Goal: Obtain resource: Download file/media

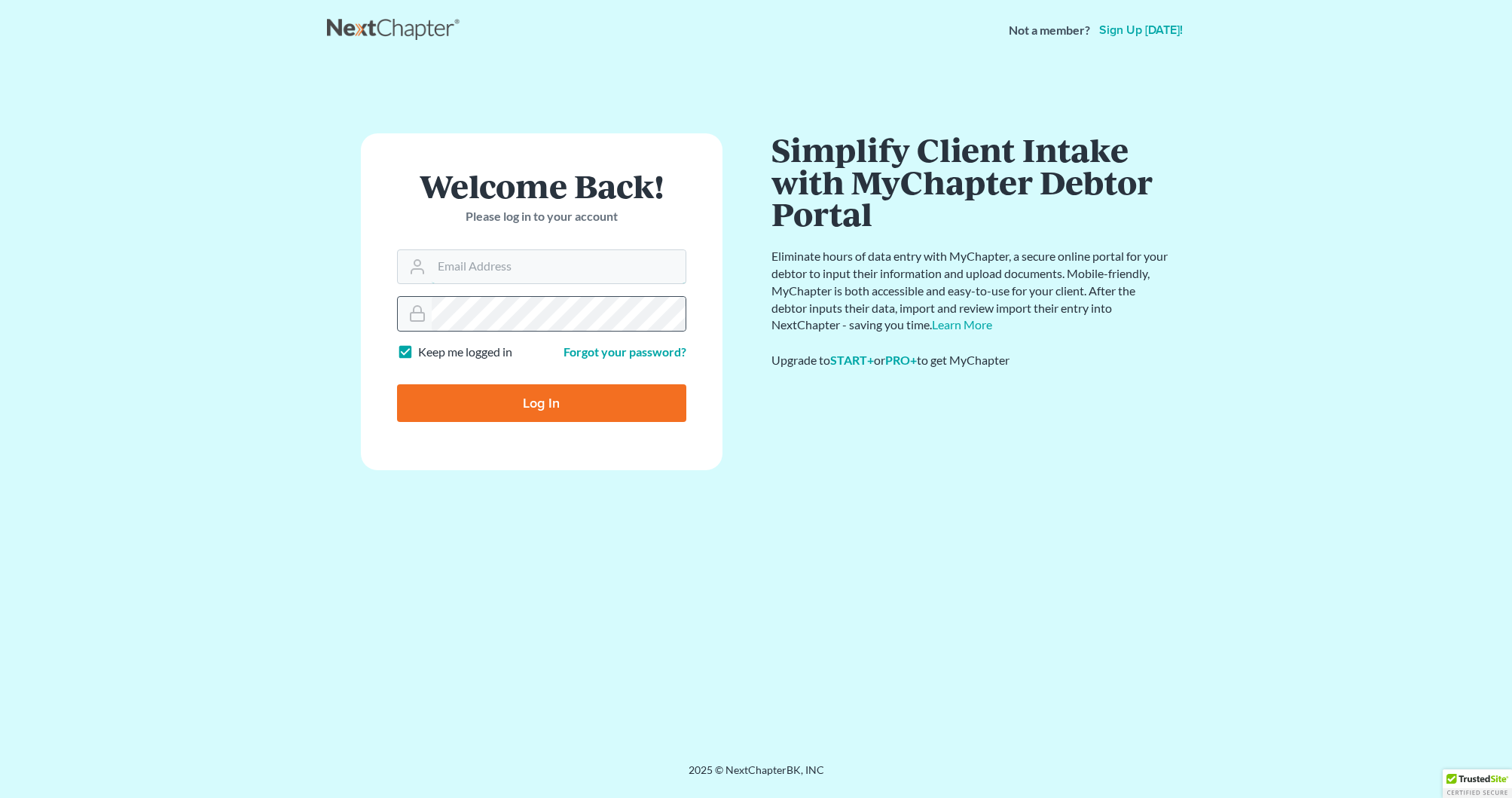
type input "francoischoudoir@smithchoudoirlaw.com"
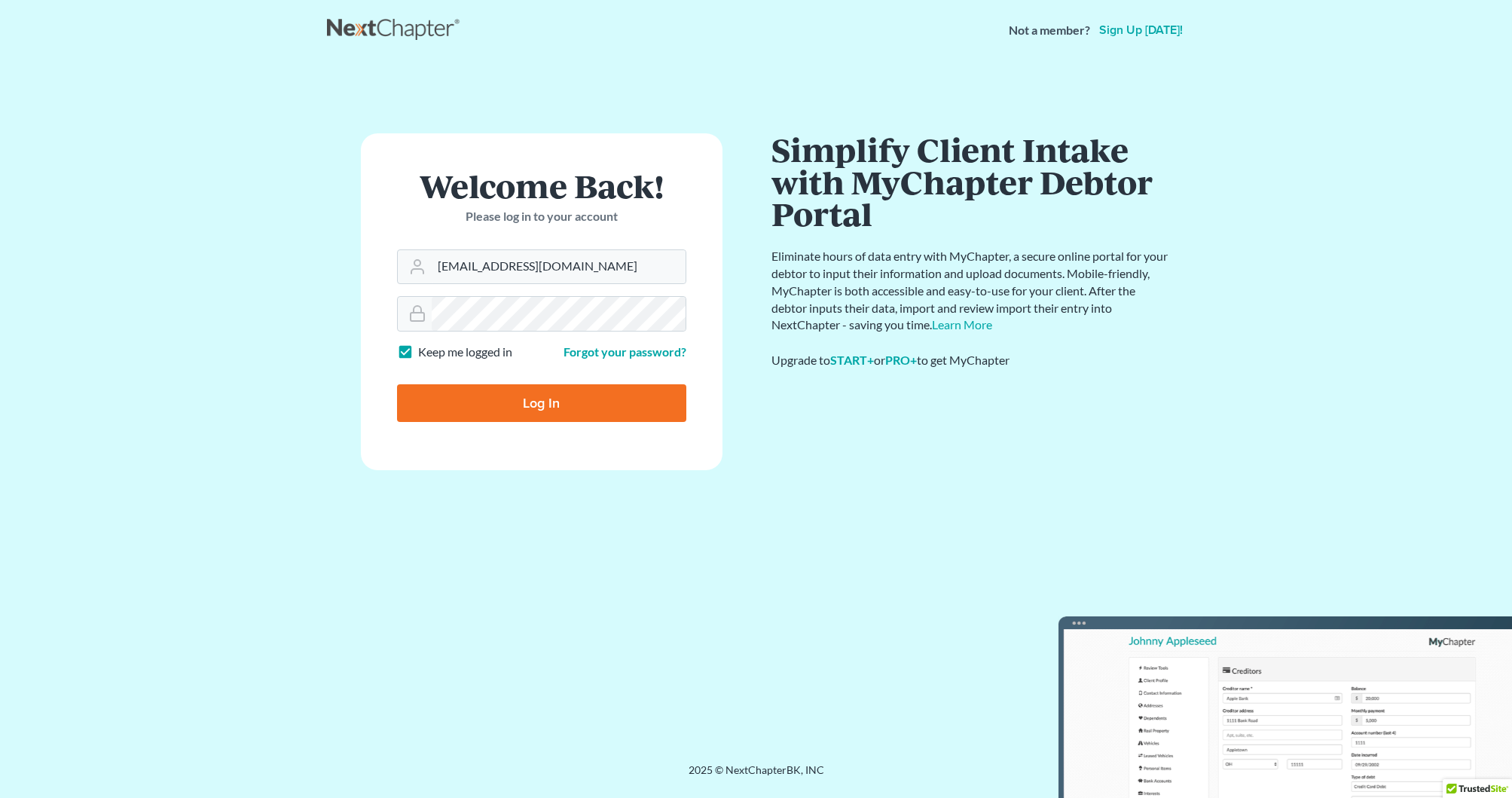
click at [644, 392] on input "Log In" at bounding box center [541, 402] width 289 height 37
type input "Thinking..."
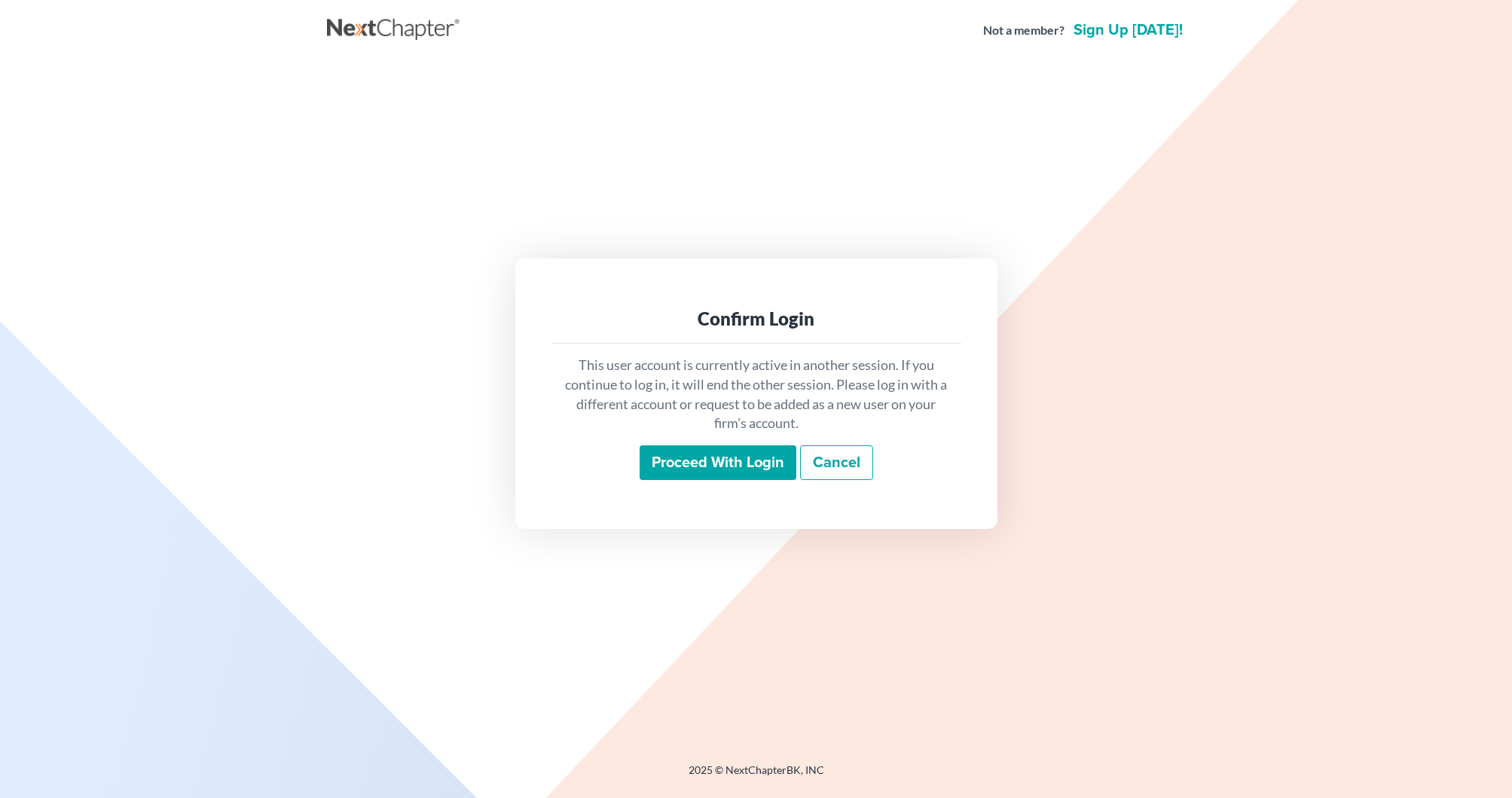
click at [757, 465] on input "Proceed with login" at bounding box center [718, 462] width 157 height 35
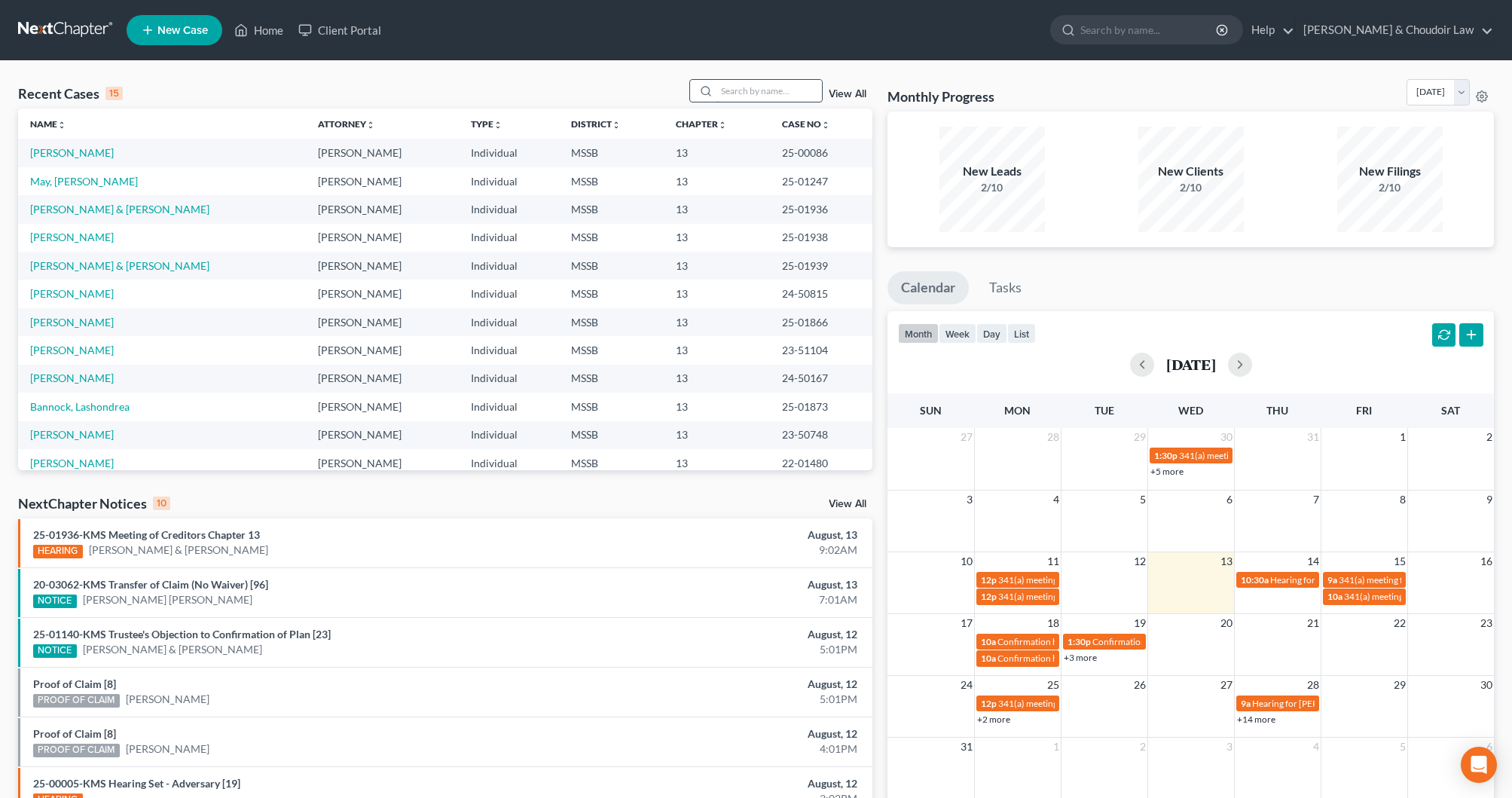
click at [781, 88] on input "search" at bounding box center [770, 91] width 106 height 22
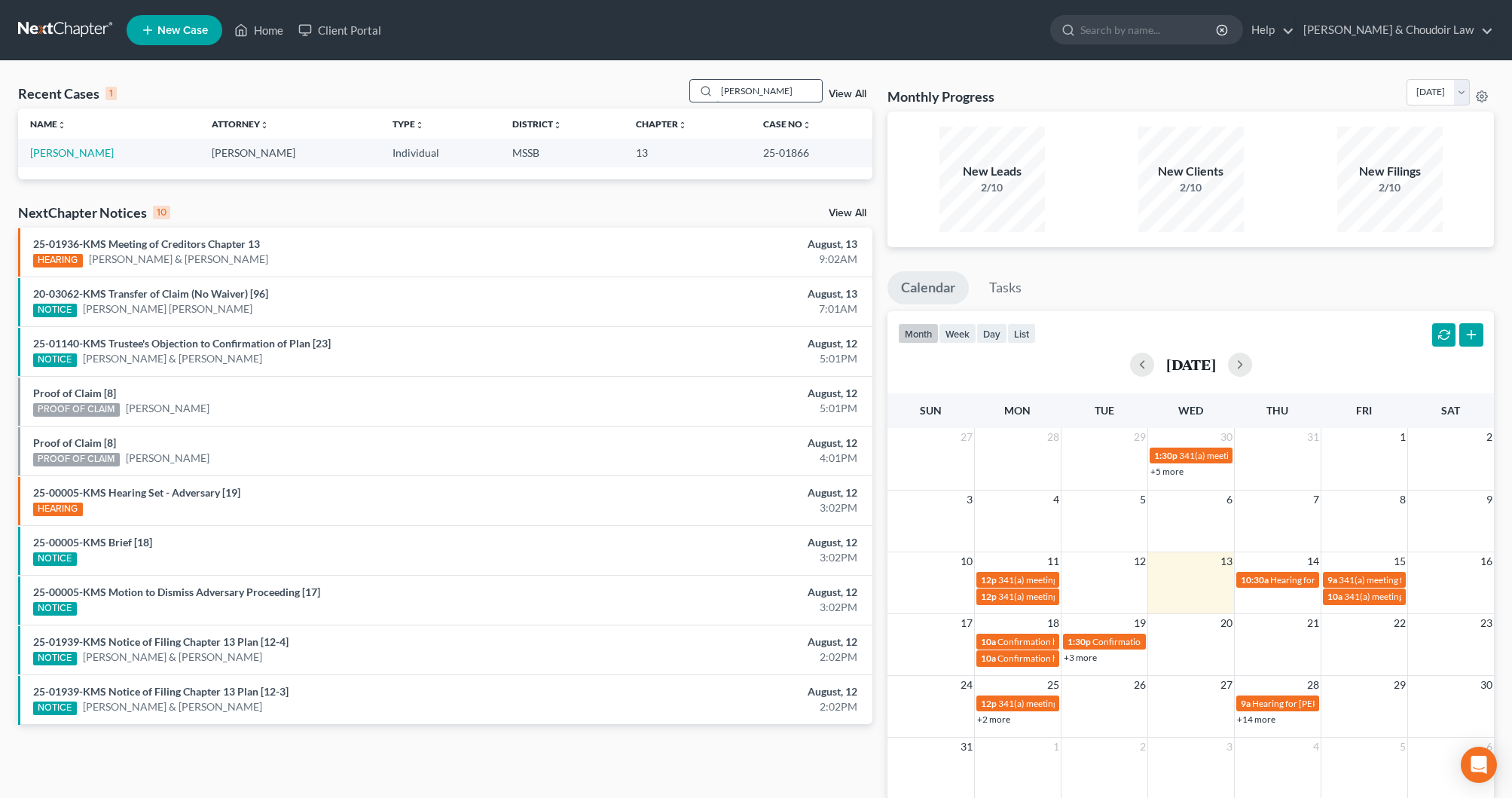
type input "Laura houston"
click at [60, 146] on link "Houston, Laura" at bounding box center [72, 152] width 84 height 13
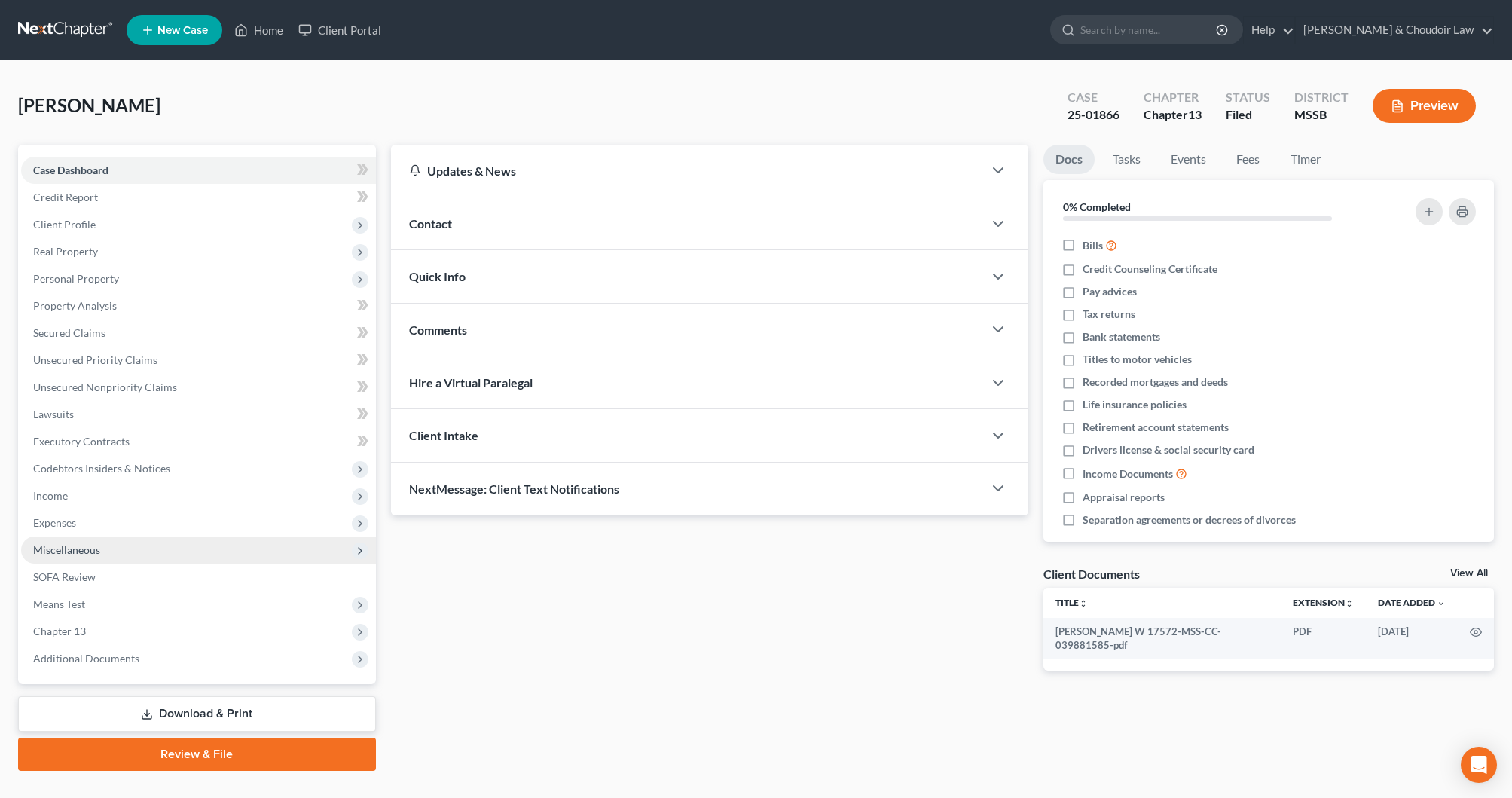
click at [70, 552] on span "Miscellaneous" at bounding box center [67, 550] width 67 height 13
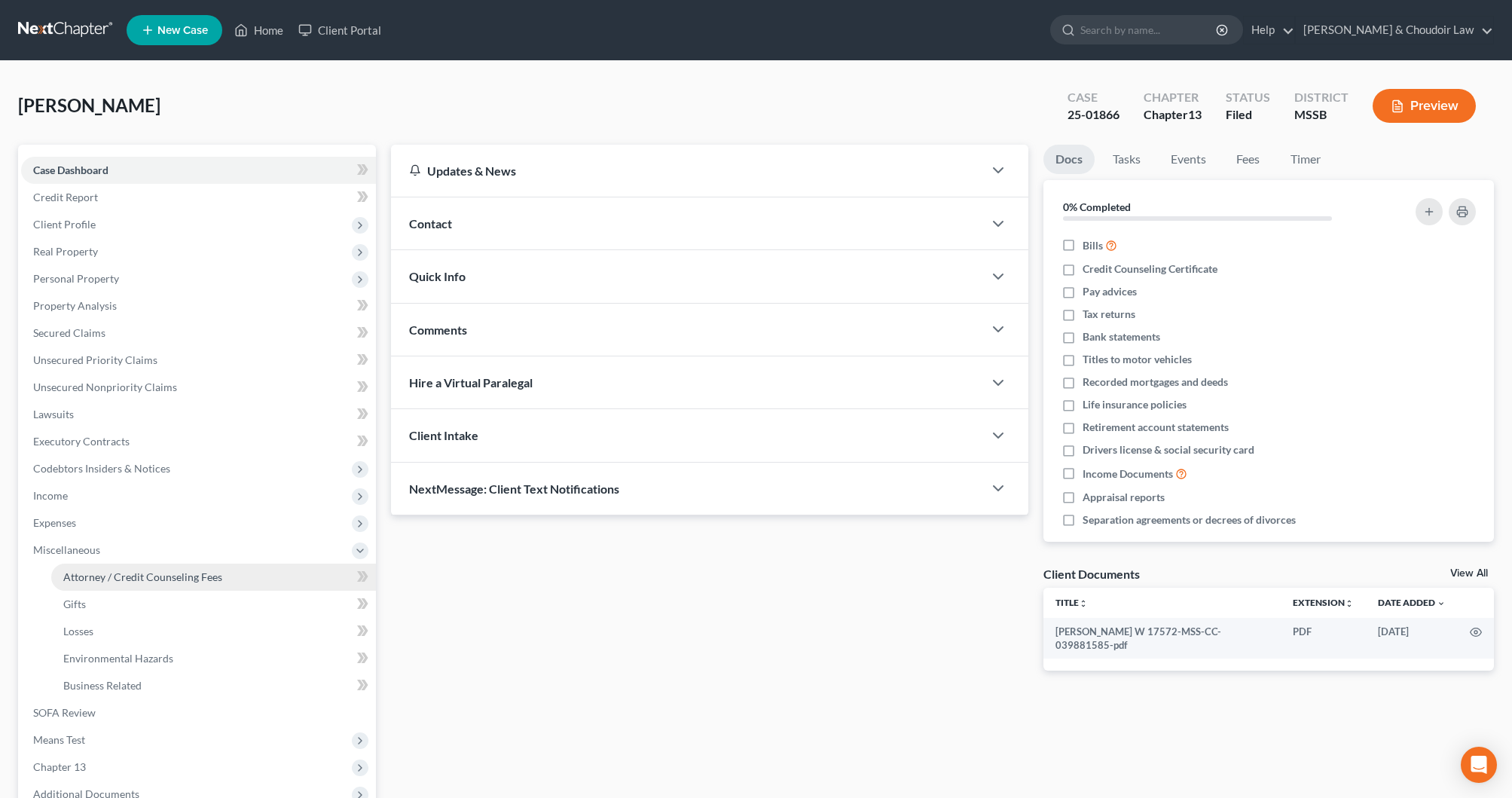
click at [99, 572] on span "Attorney / Credit Counseling Fees" at bounding box center [142, 576] width 159 height 13
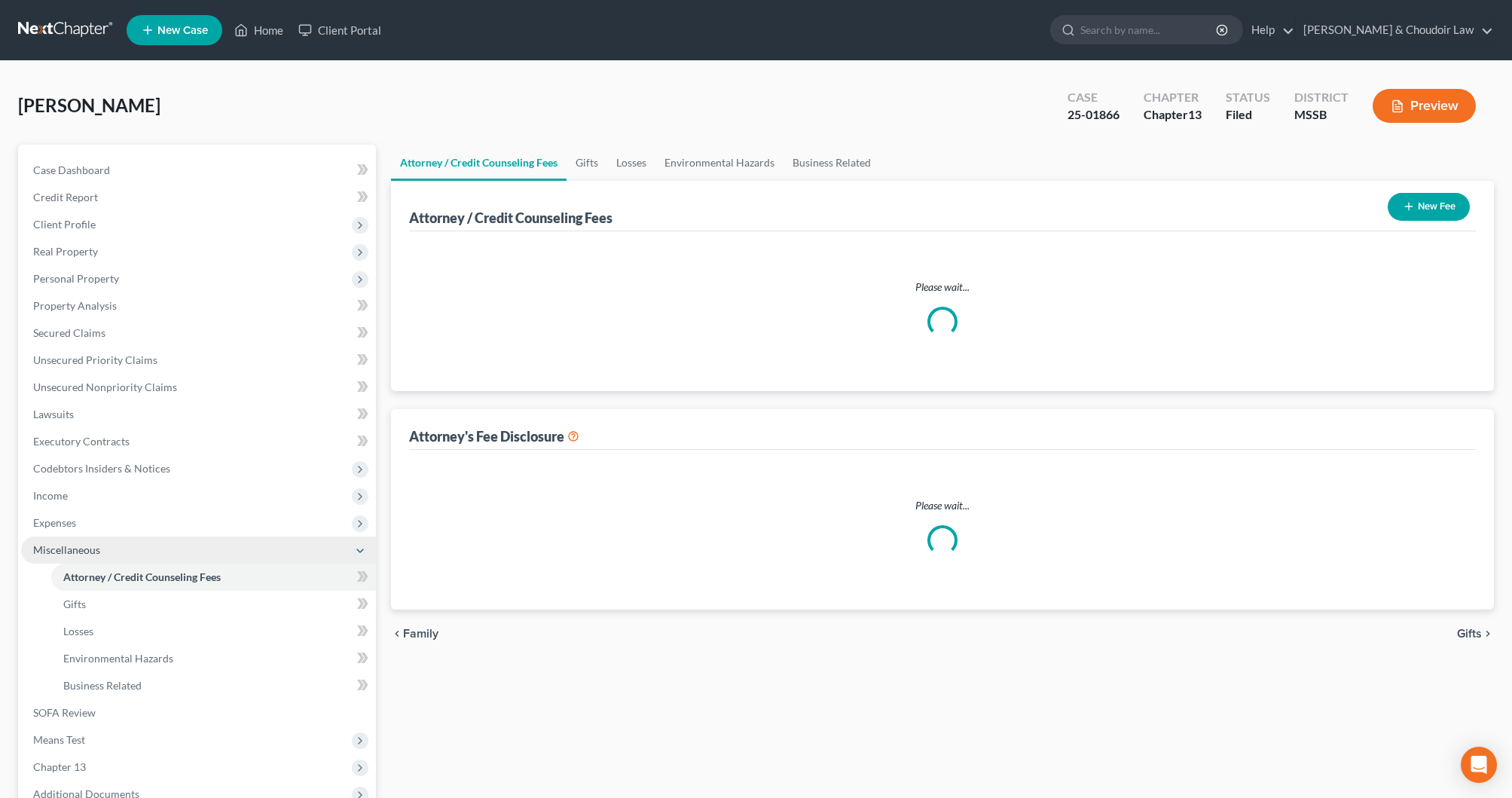
select select "0"
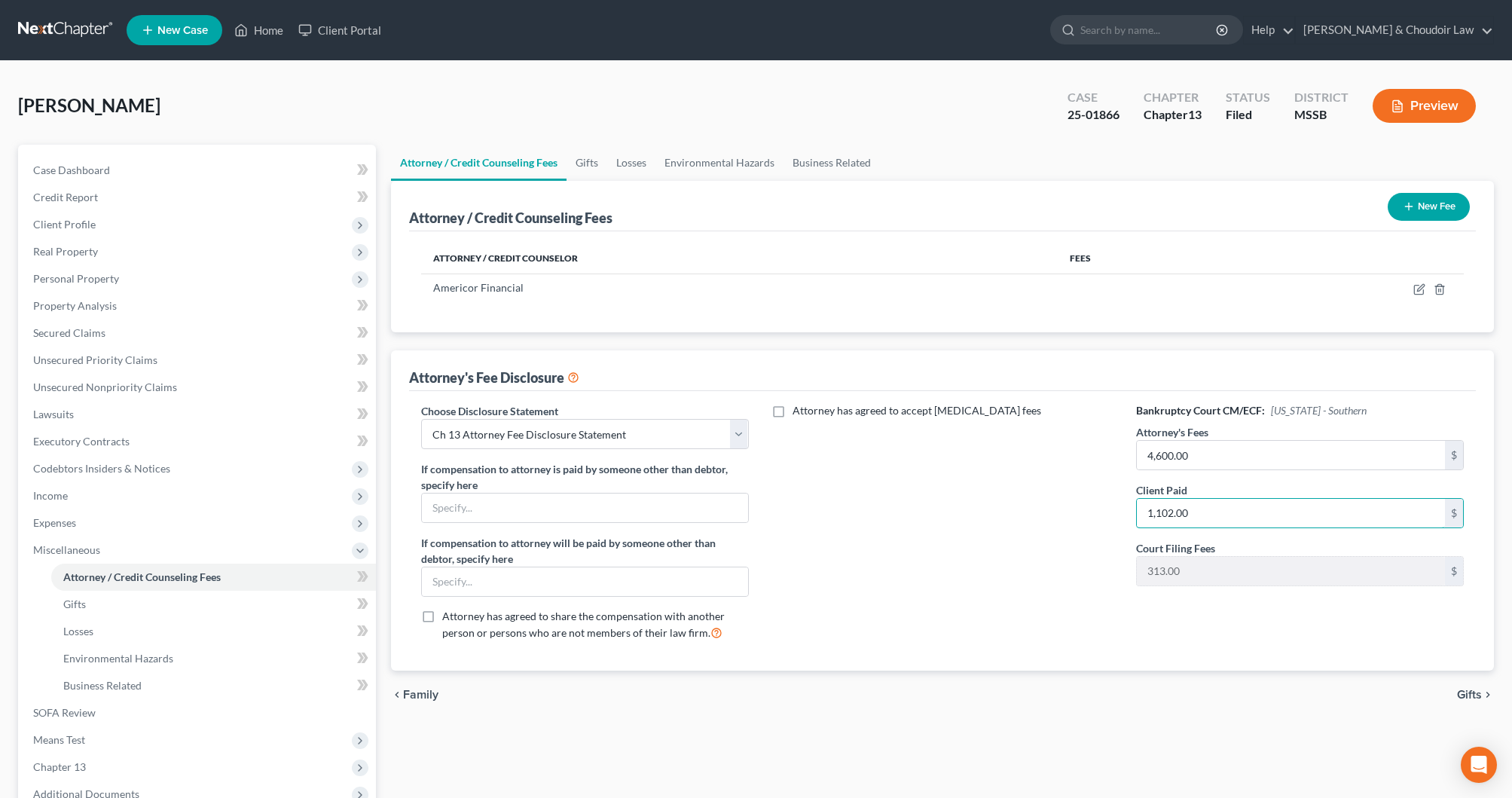
drag, startPoint x: 1195, startPoint y: 510, endPoint x: 1120, endPoint y: 511, distance: 75.0
click at [1121, 511] on div "Bankruptcy Court CM/ECF: Mississippi - Southern Attorney's Fees 4,600.00 $ Clie…" at bounding box center [1300, 527] width 357 height 249
type input "0"
drag, startPoint x: 1036, startPoint y: 527, endPoint x: 1002, endPoint y: 531, distance: 34.2
click at [1036, 527] on div "Attorney has agreed to accept retainer fees" at bounding box center [943, 527] width 357 height 249
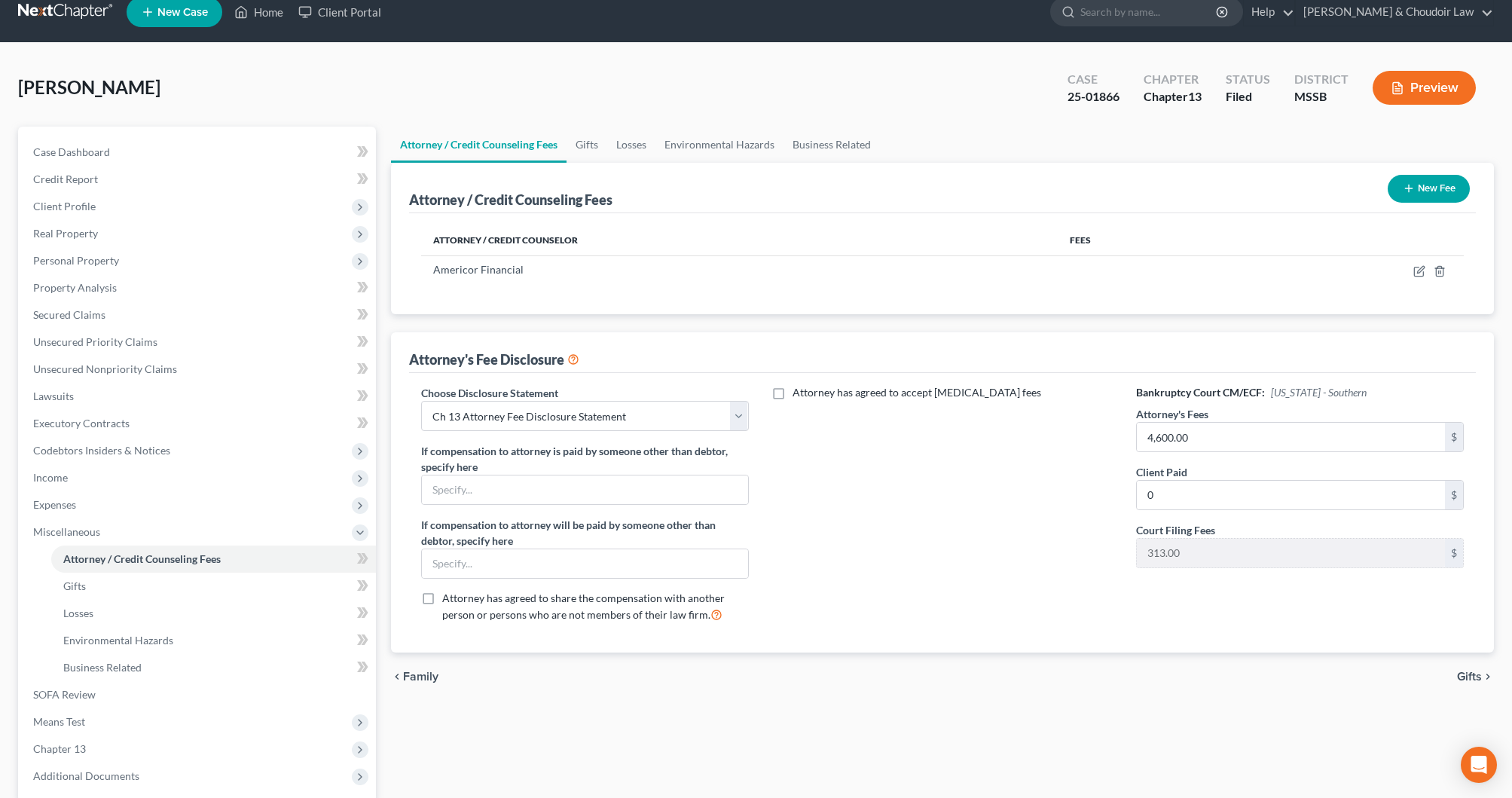
scroll to position [21, 0]
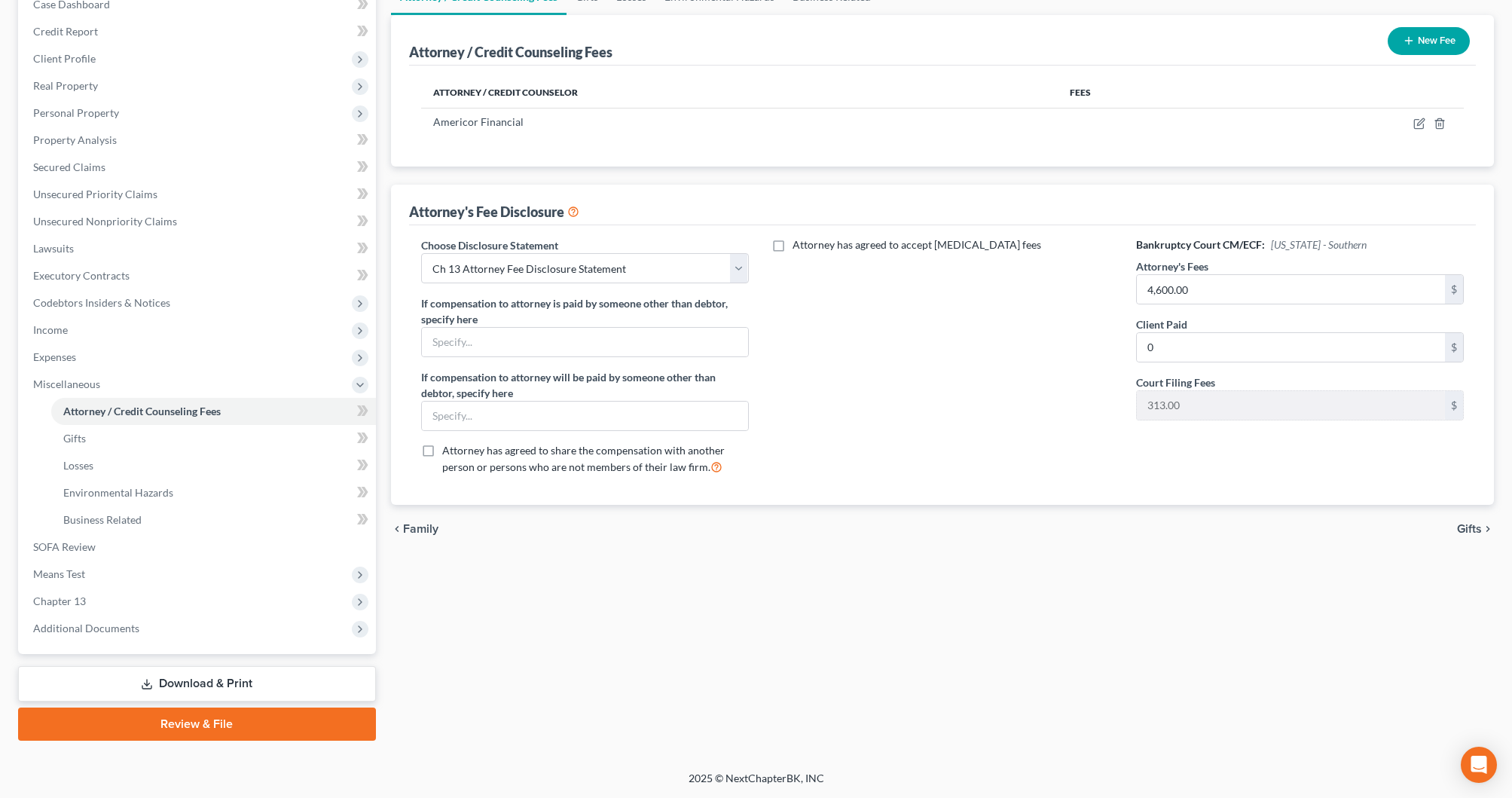
click at [318, 685] on link "Download & Print" at bounding box center [197, 683] width 357 height 36
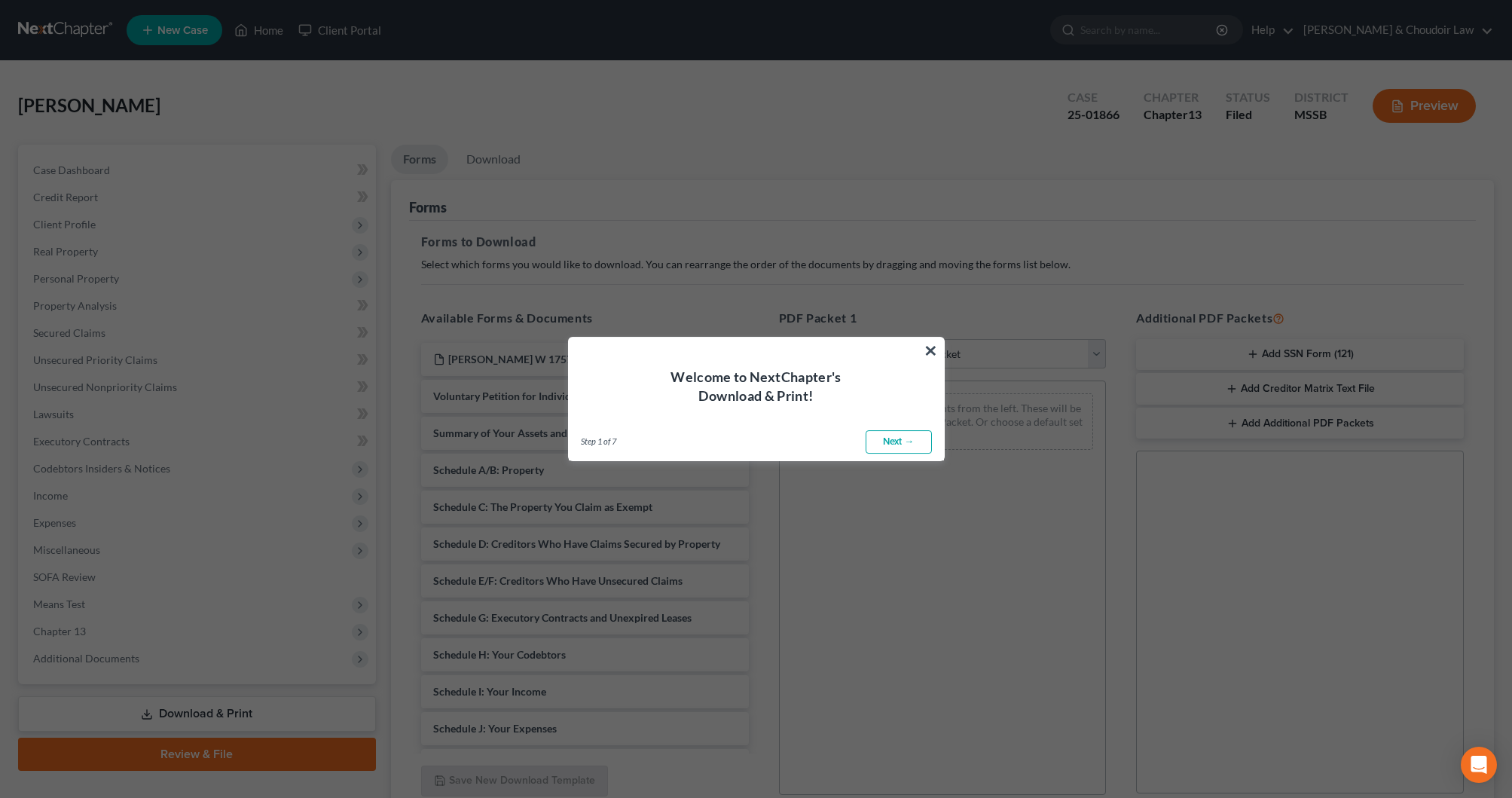
click at [914, 439] on link "Next →" at bounding box center [898, 442] width 67 height 24
select select "0"
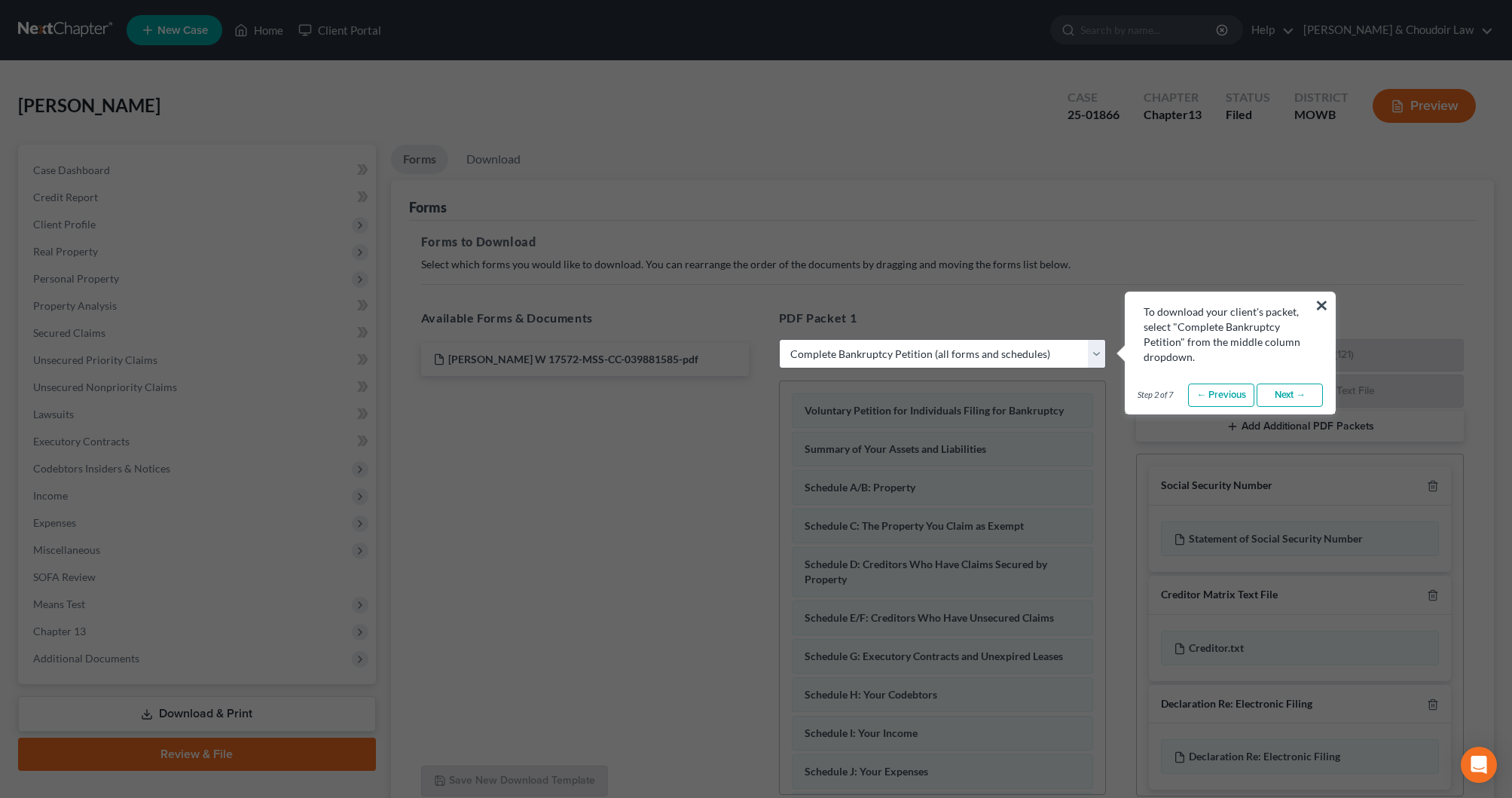
click at [1325, 302] on button "×" at bounding box center [1321, 305] width 15 height 24
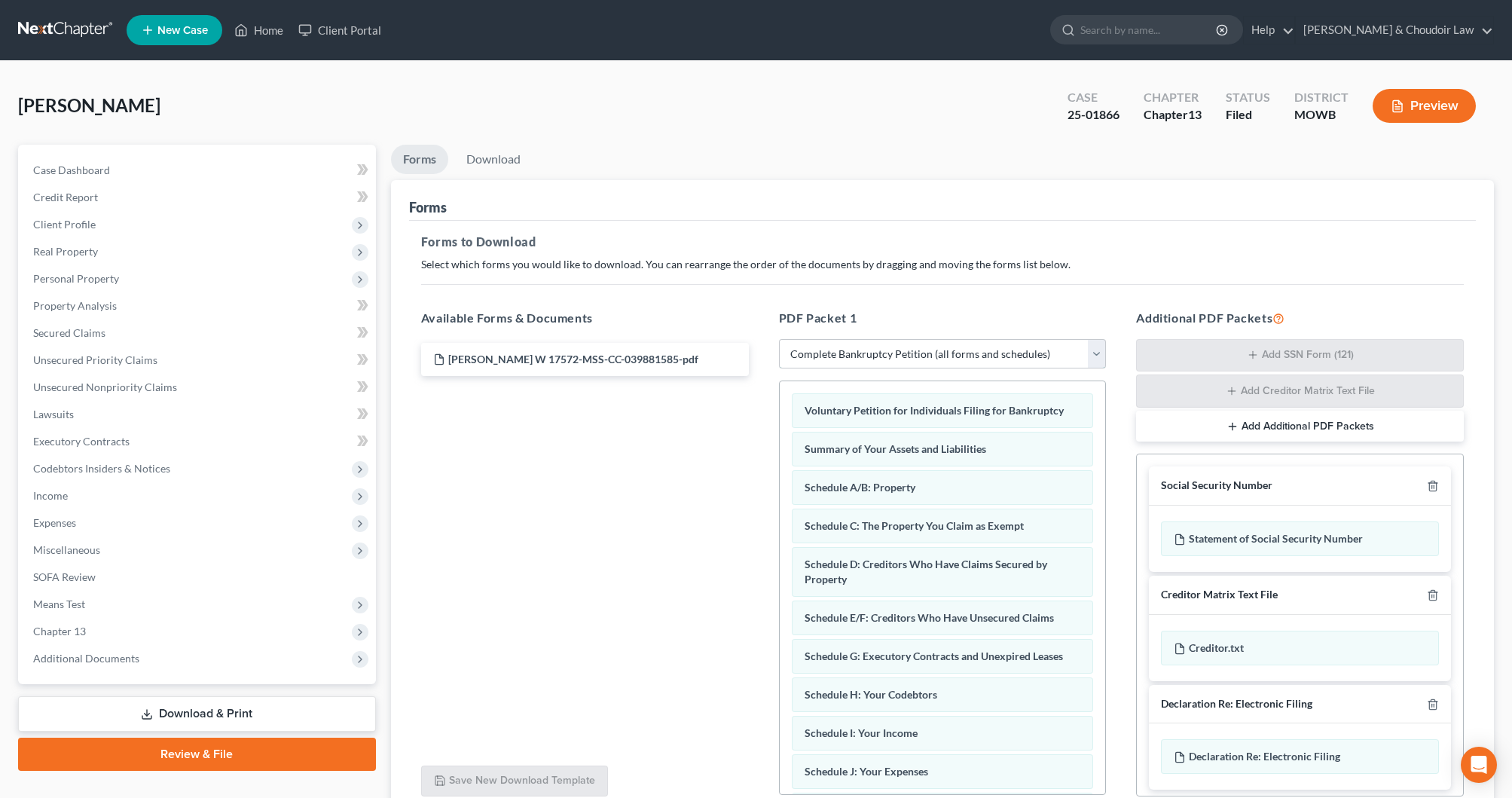
select select
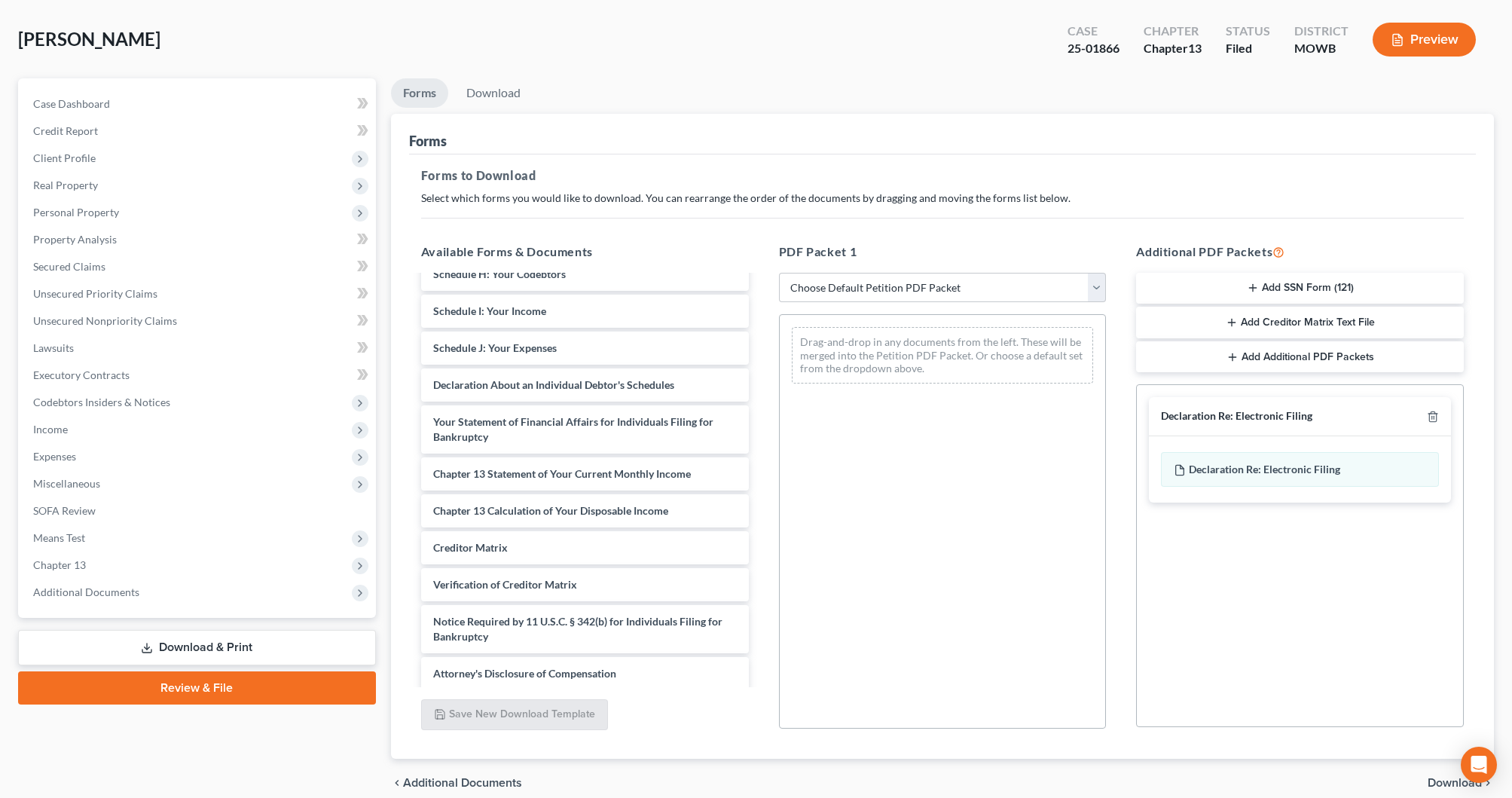
scroll to position [284, 0]
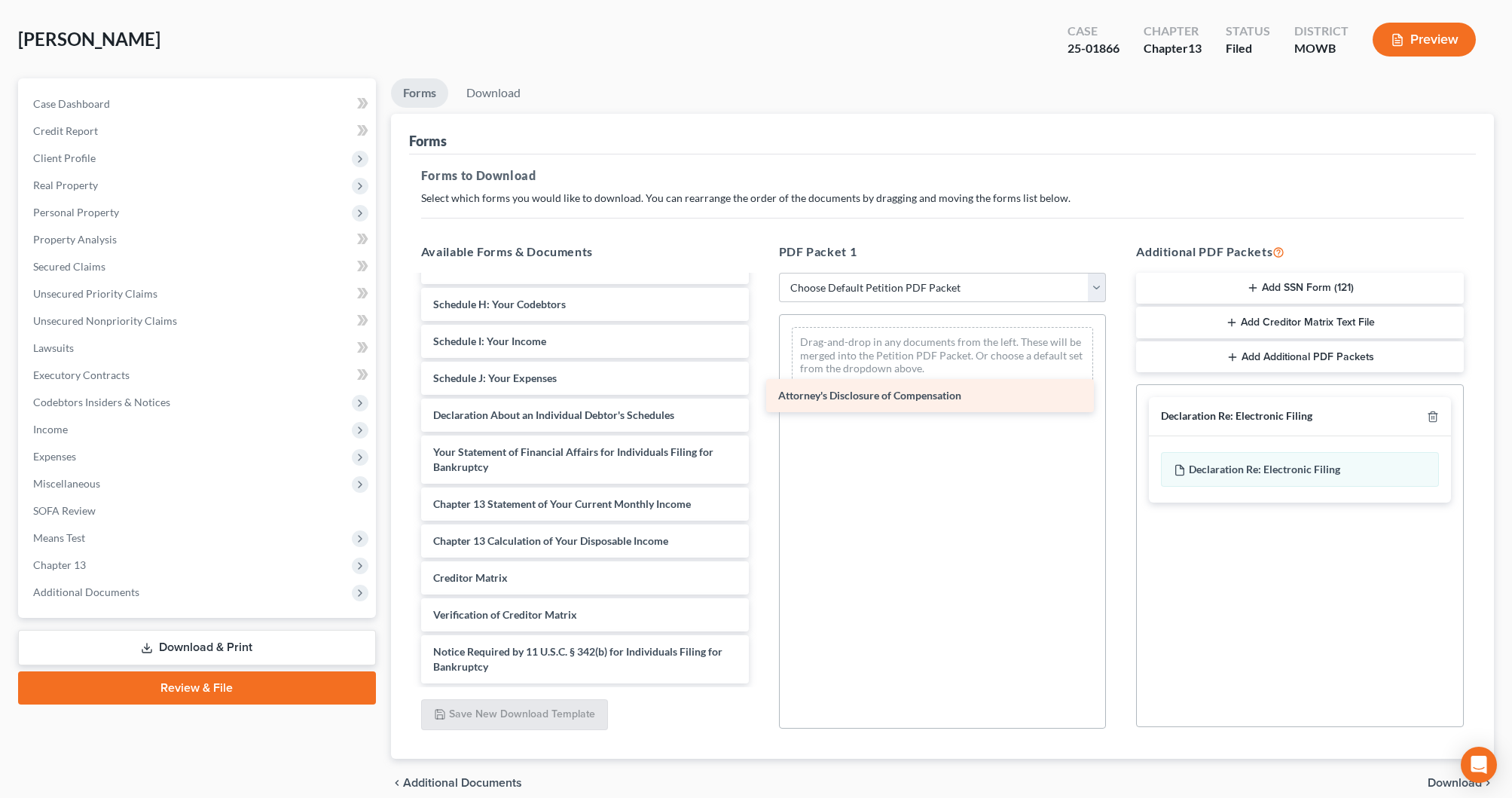
drag, startPoint x: 585, startPoint y: 673, endPoint x: 933, endPoint y: 393, distance: 446.7
click at [761, 393] on div "Attorney's Disclosure of Compensation Houston, Laura W 17572-MSS-CC-039881585-p…" at bounding box center [585, 338] width 352 height 691
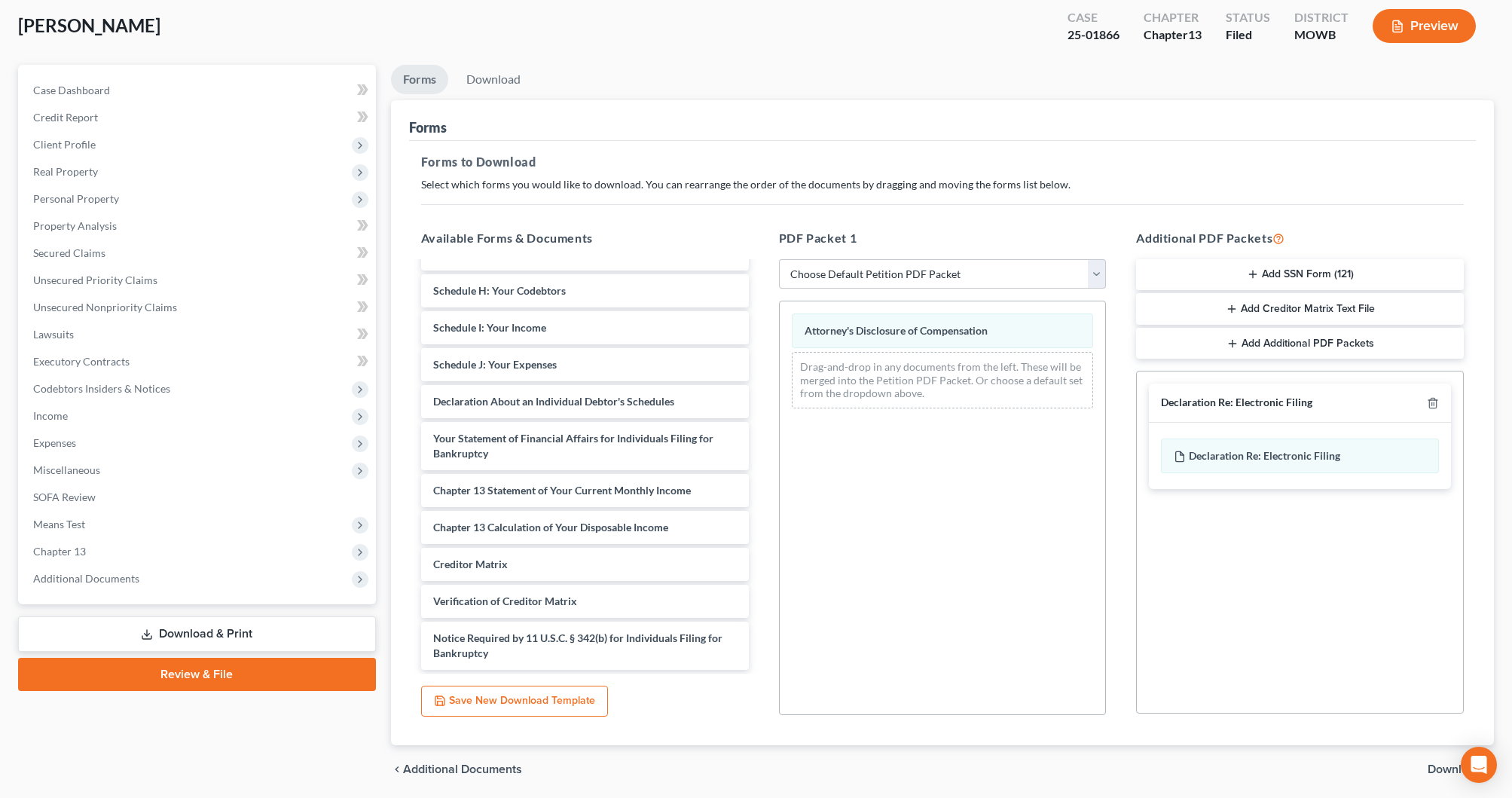
click at [1443, 770] on span "Download" at bounding box center [1454, 769] width 54 height 12
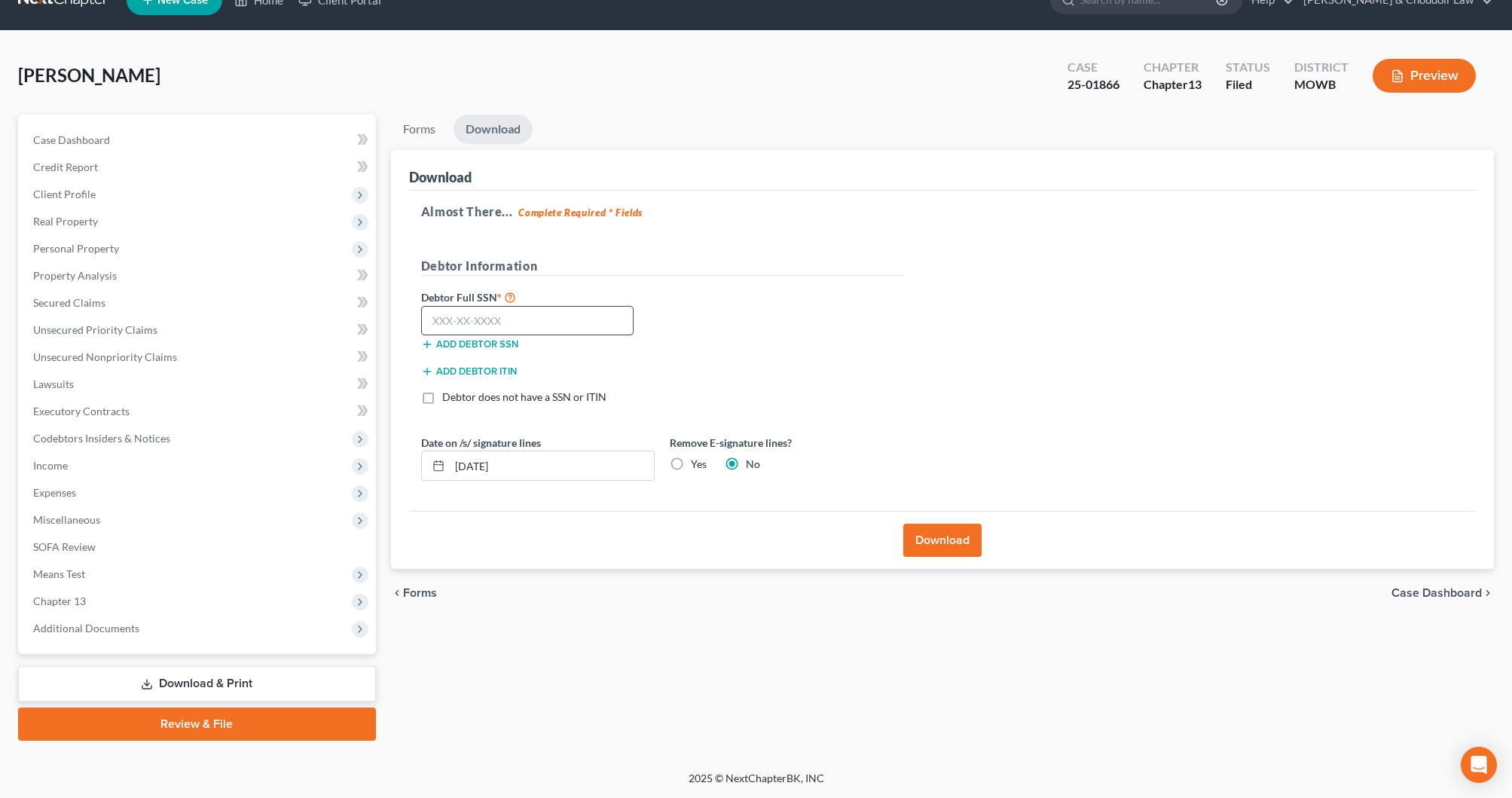
scroll to position [30, 0]
click at [578, 319] on input "text" at bounding box center [528, 320] width 213 height 30
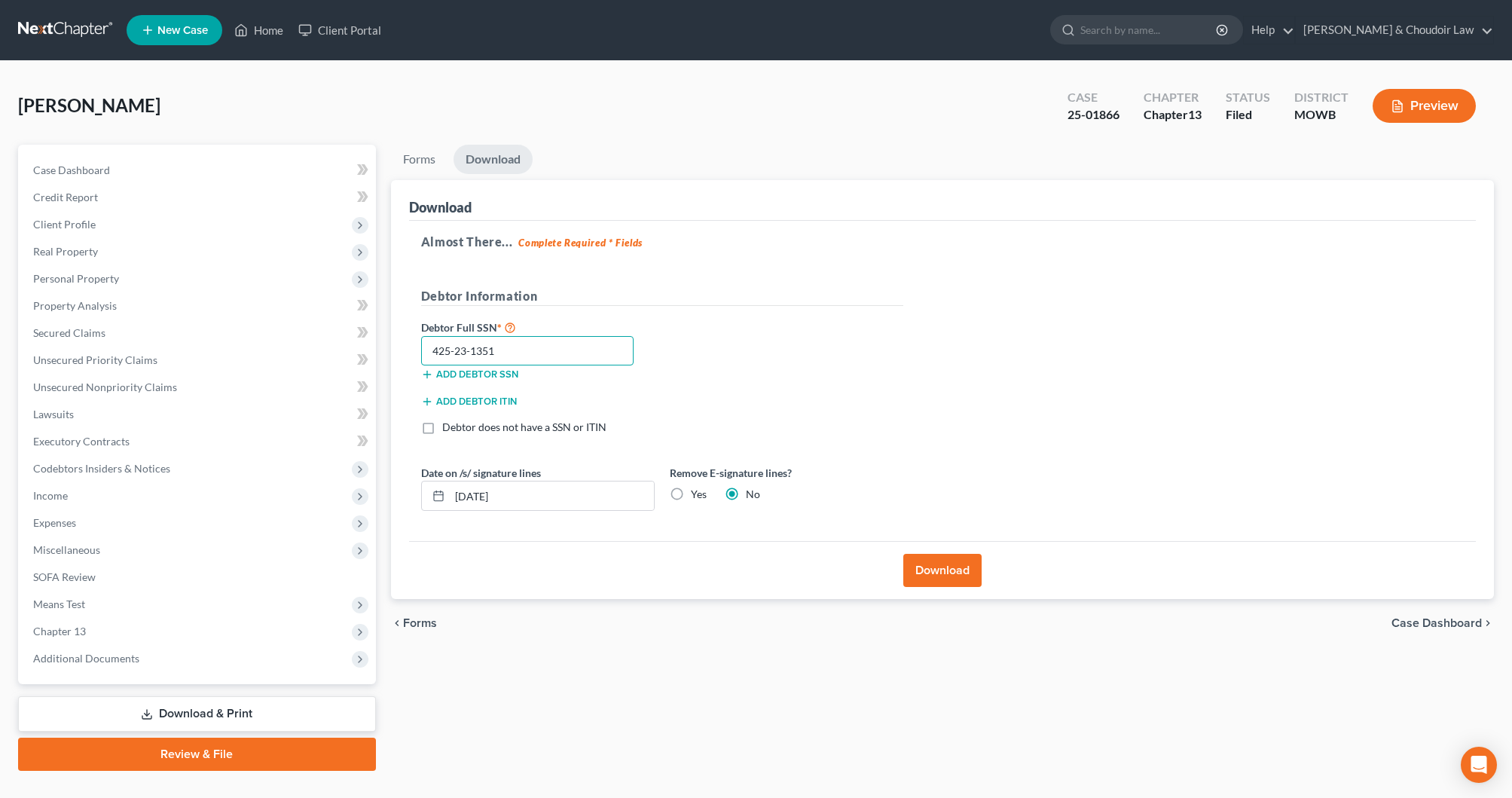
scroll to position [-1, 1]
type input "425-23-1351"
click at [964, 578] on button "Download" at bounding box center [942, 570] width 78 height 33
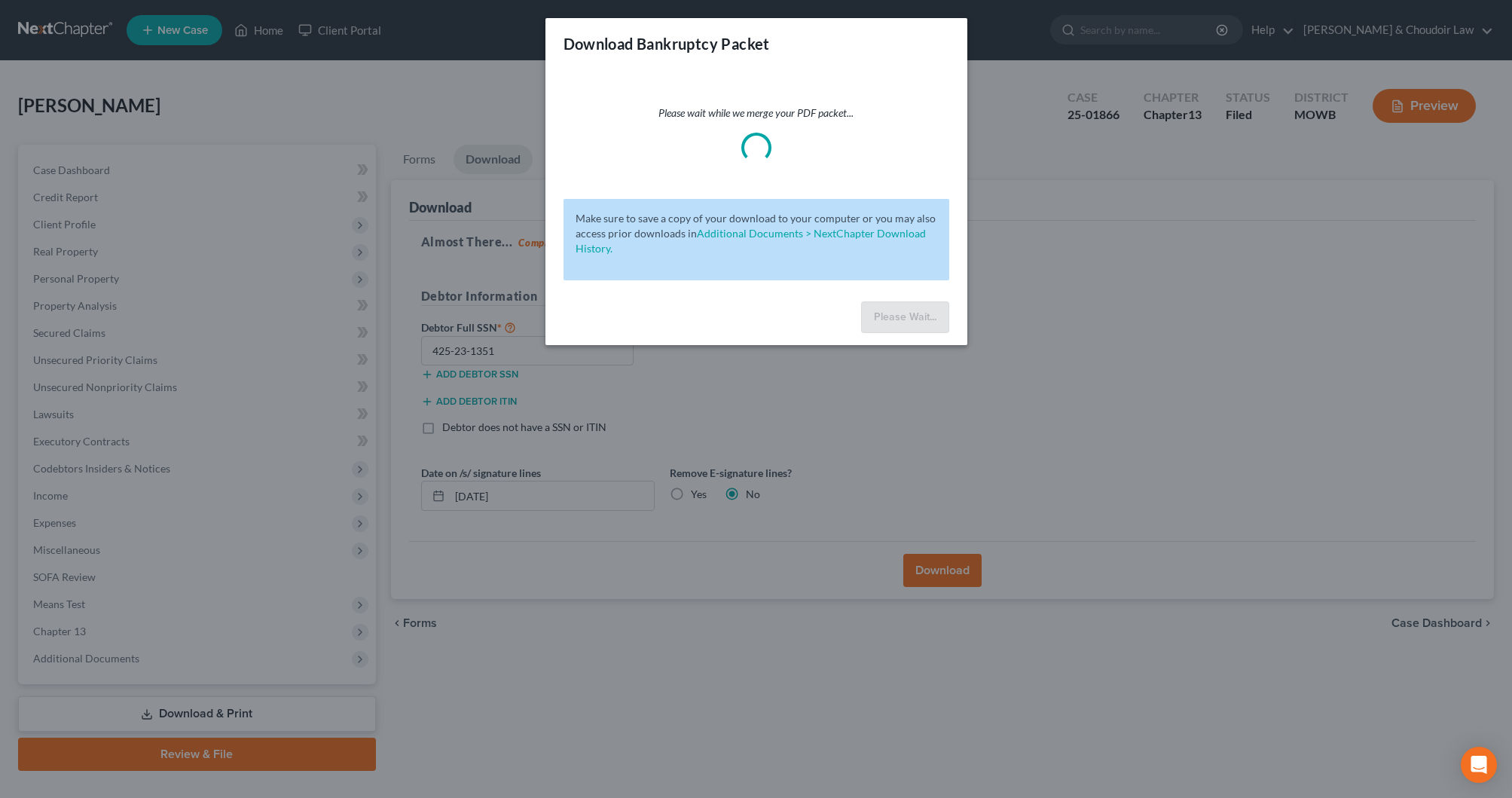
scroll to position [0, 0]
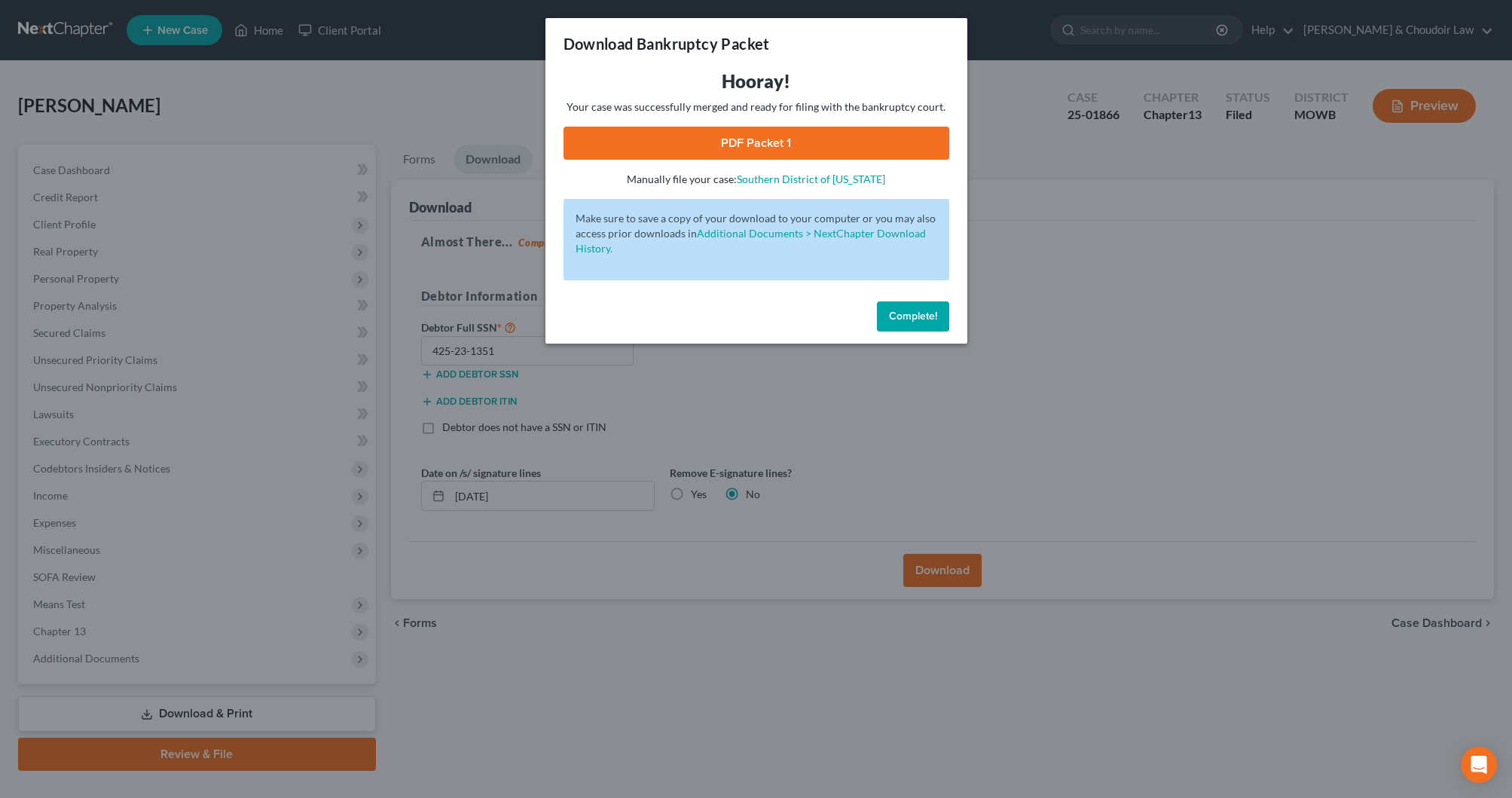
click at [729, 141] on link "PDF Packet 1" at bounding box center [756, 143] width 386 height 33
click at [924, 317] on span "Complete!" at bounding box center [913, 316] width 48 height 13
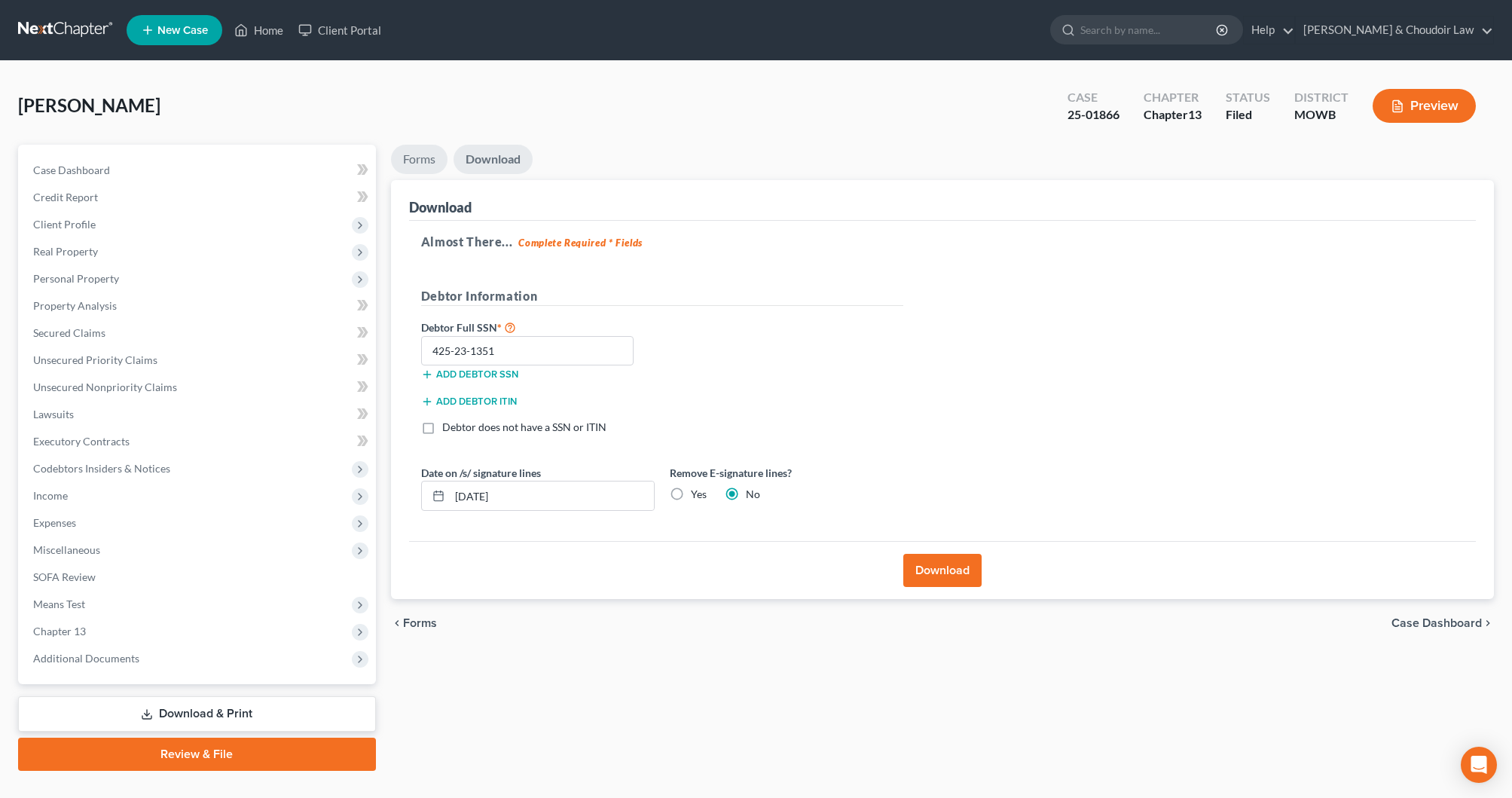
click at [440, 158] on link "Forms" at bounding box center [419, 160] width 57 height 29
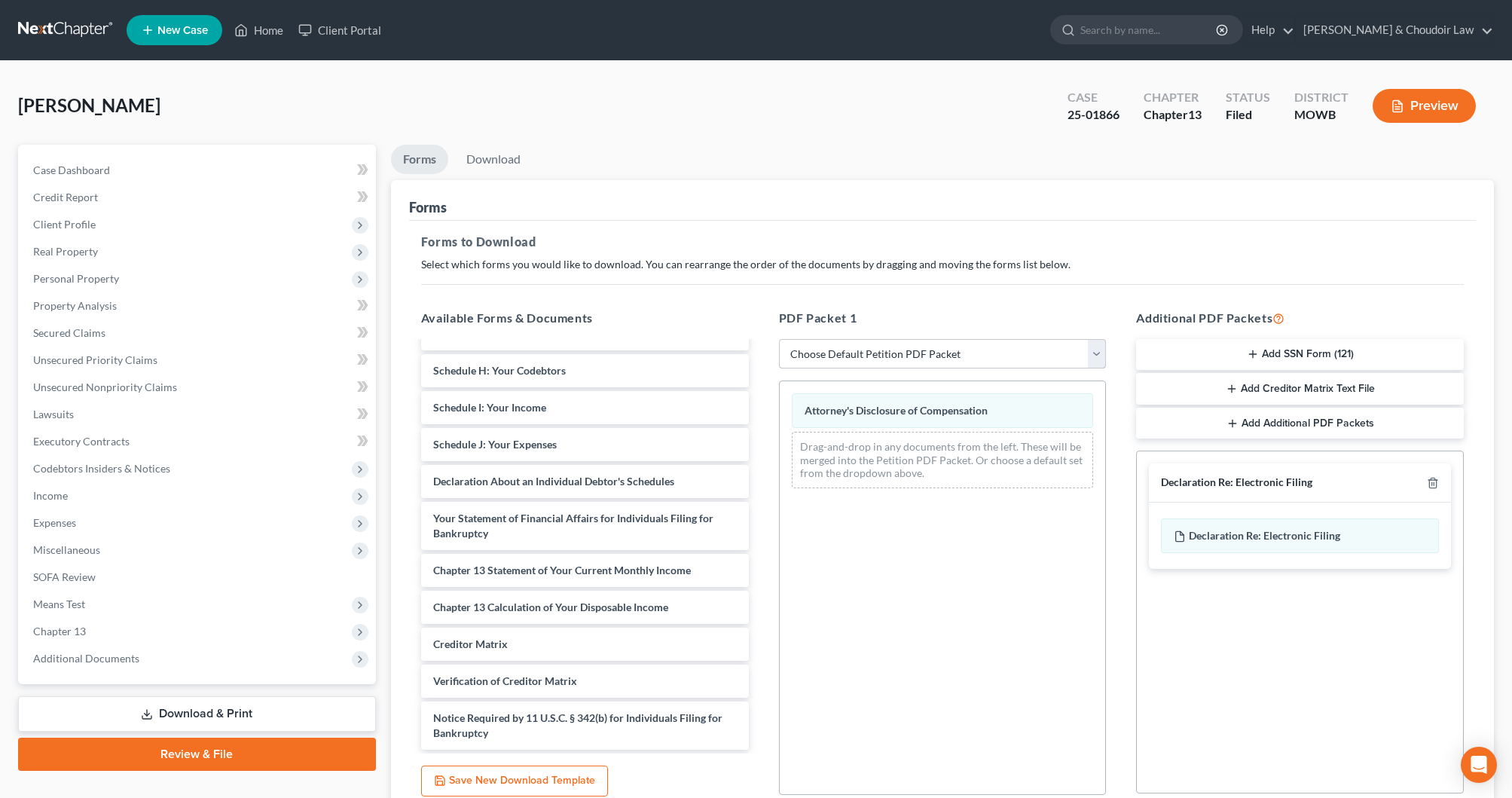
select select "2"
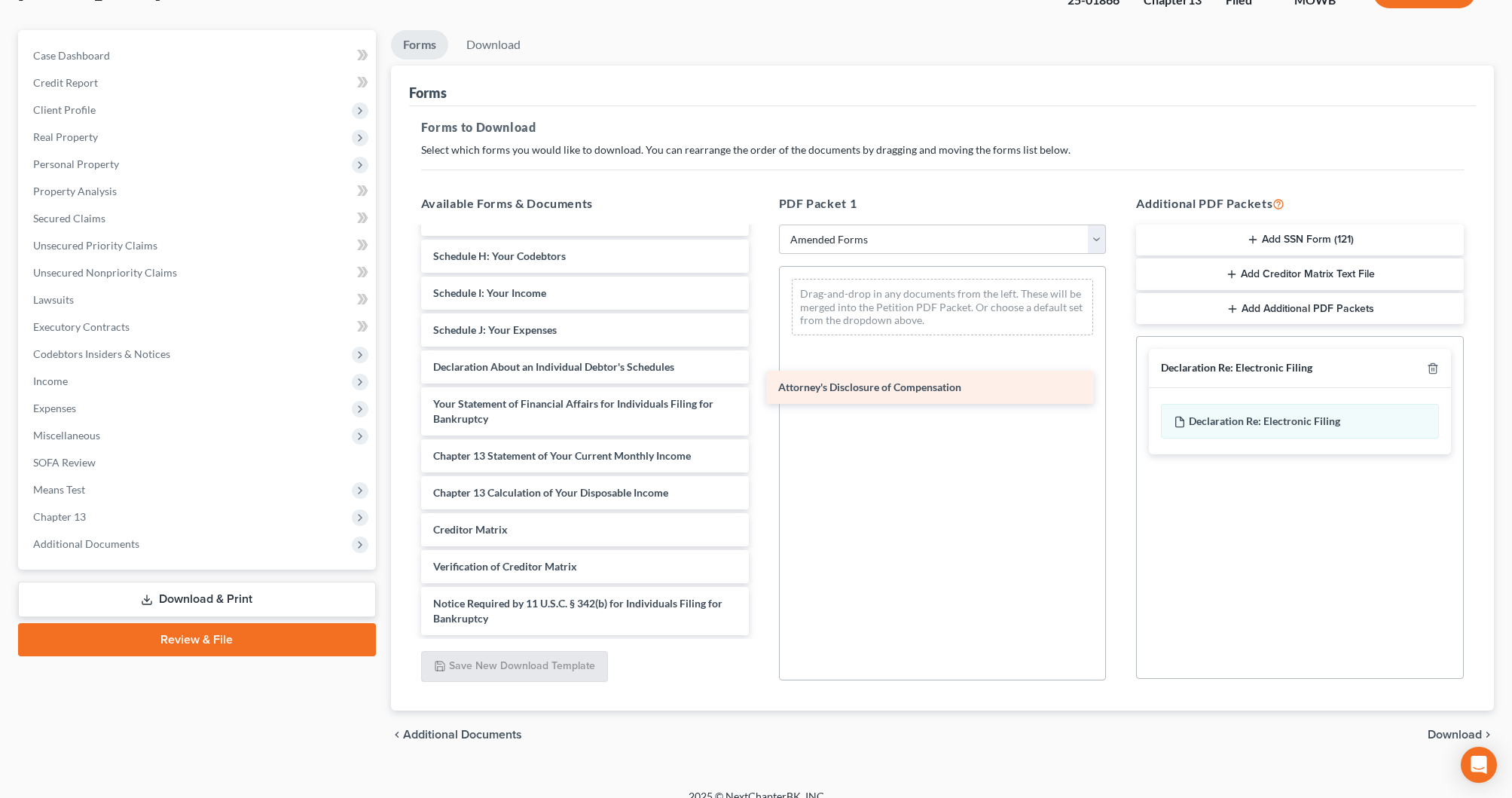
scroll to position [247, 0]
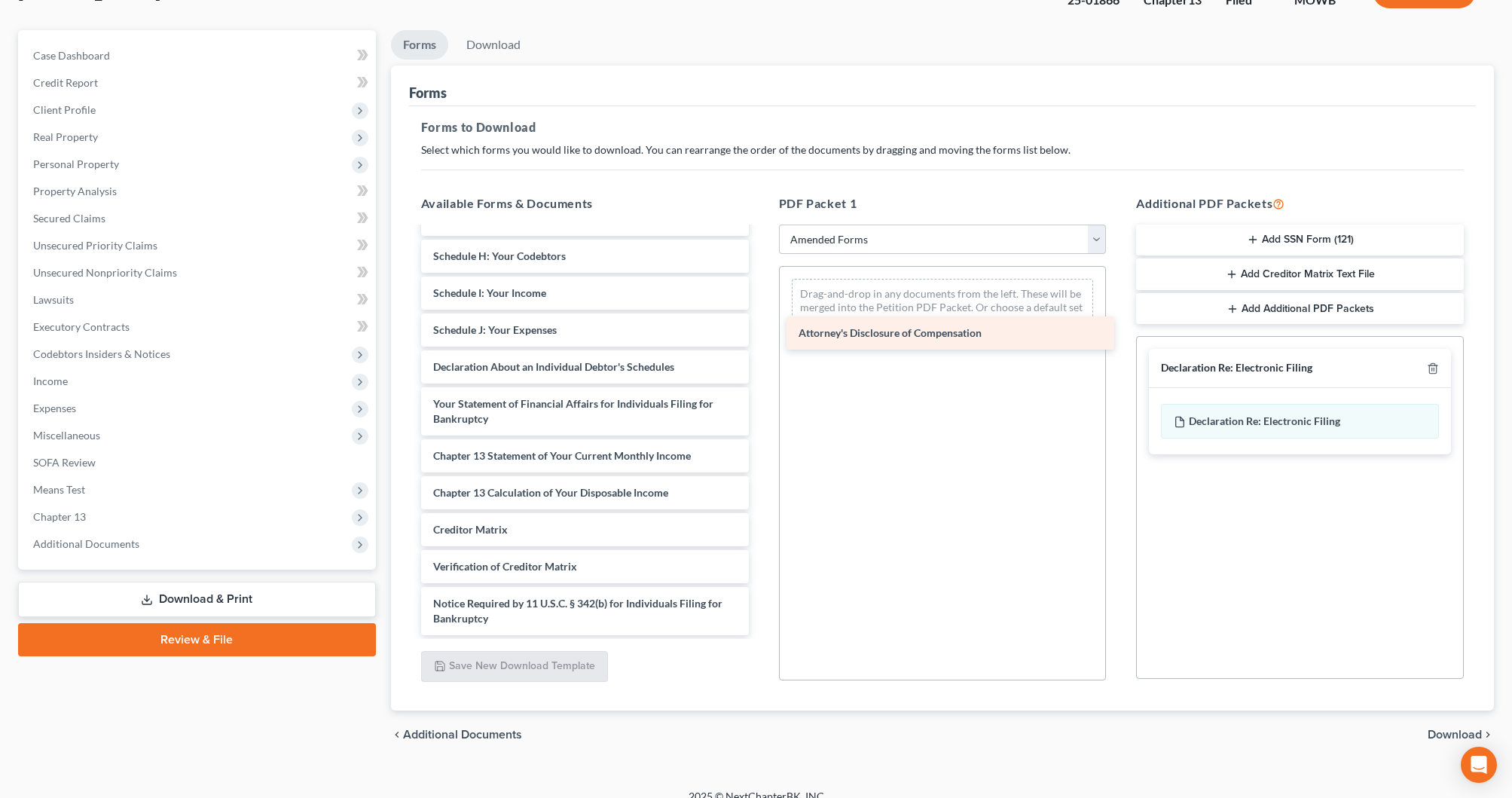
drag, startPoint x: 570, startPoint y: 617, endPoint x: 935, endPoint y: 331, distance: 463.7
click at [761, 331] on div "Attorney's Disclosure of Compensation Voluntary Petition for Individuals Filing…" at bounding box center [585, 307] width 352 height 654
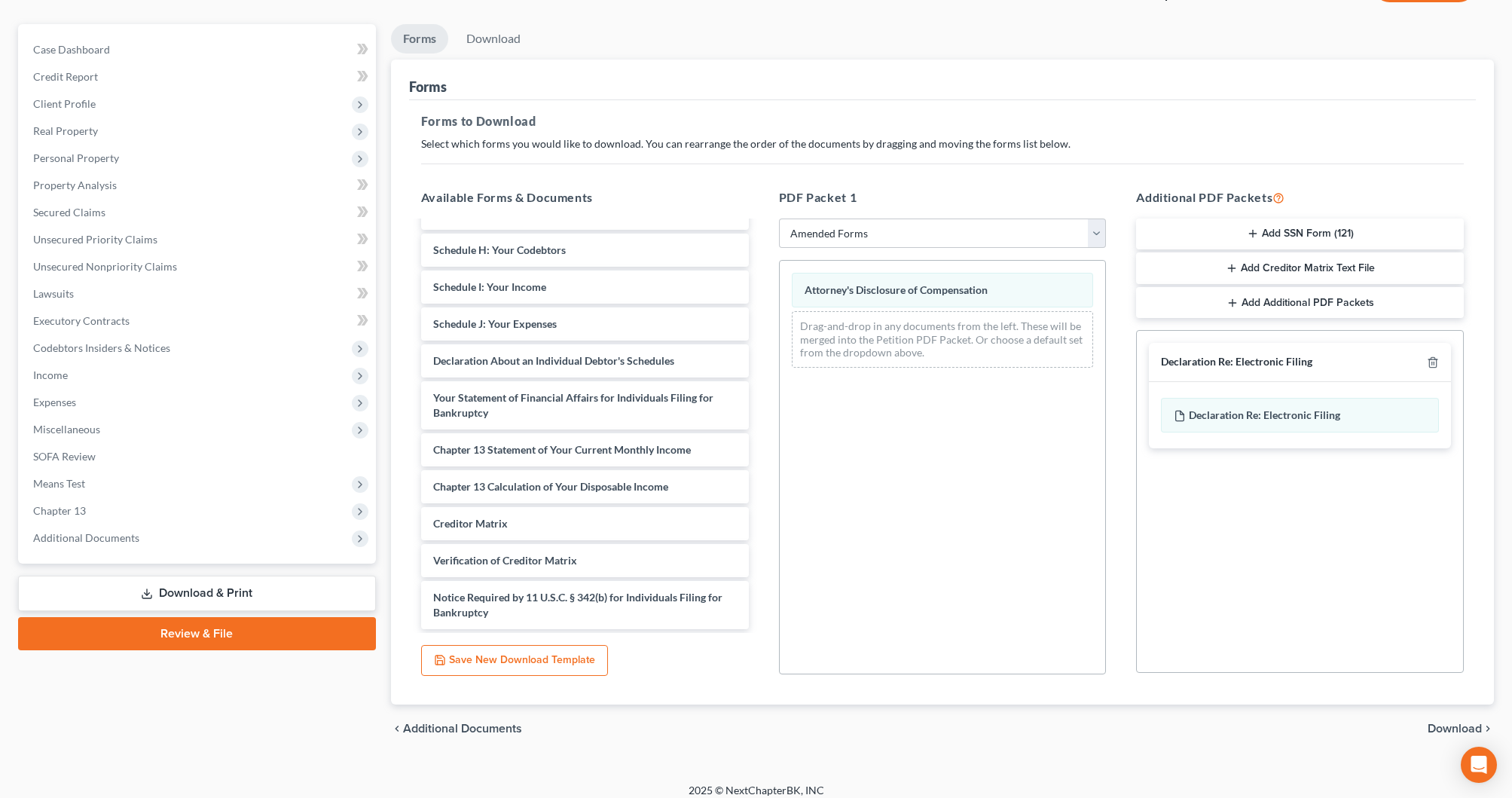
scroll to position [122, 0]
click at [1435, 358] on icon "button" at bounding box center [1433, 360] width 12 height 12
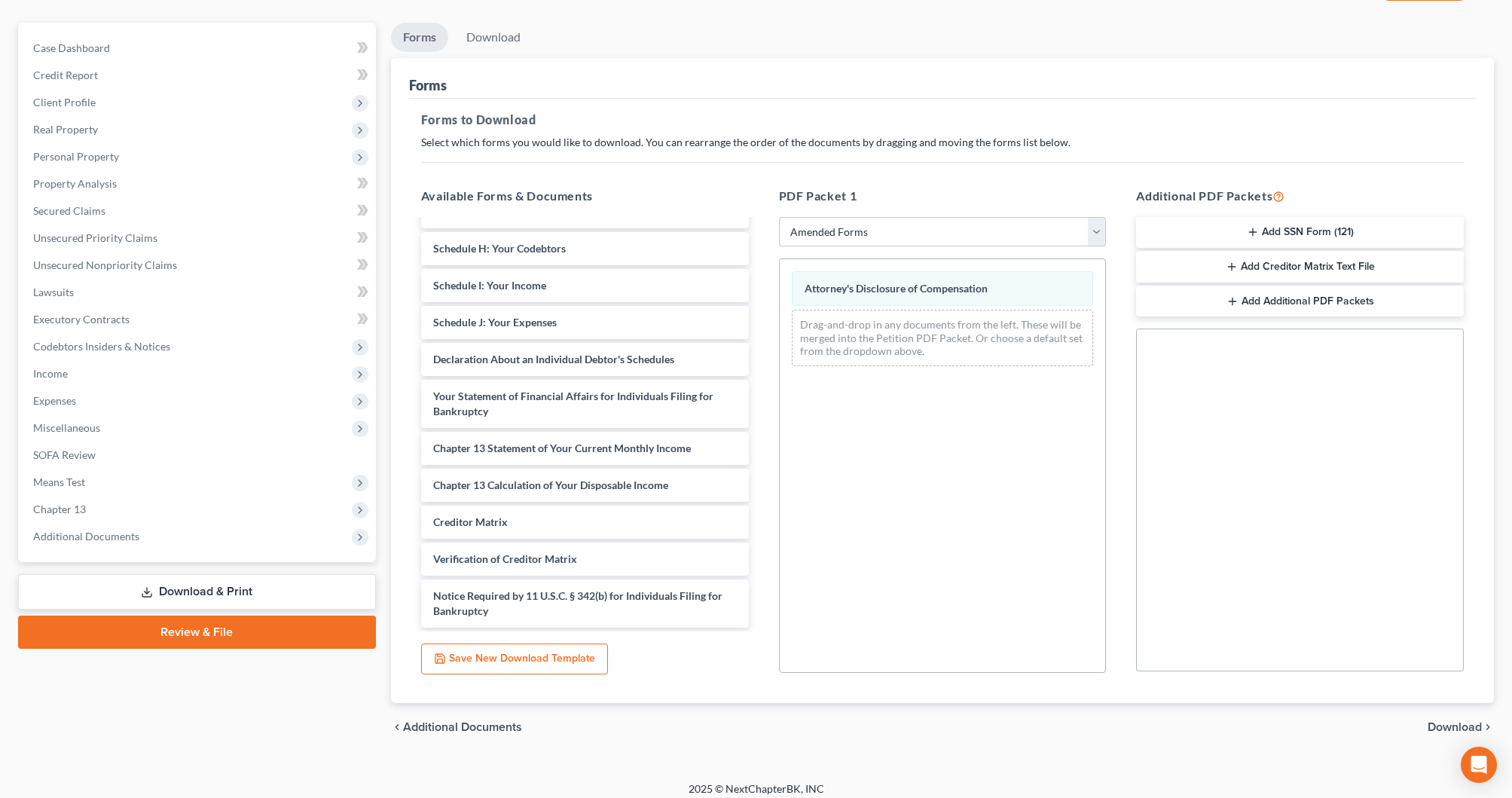
scroll to position [100, 0]
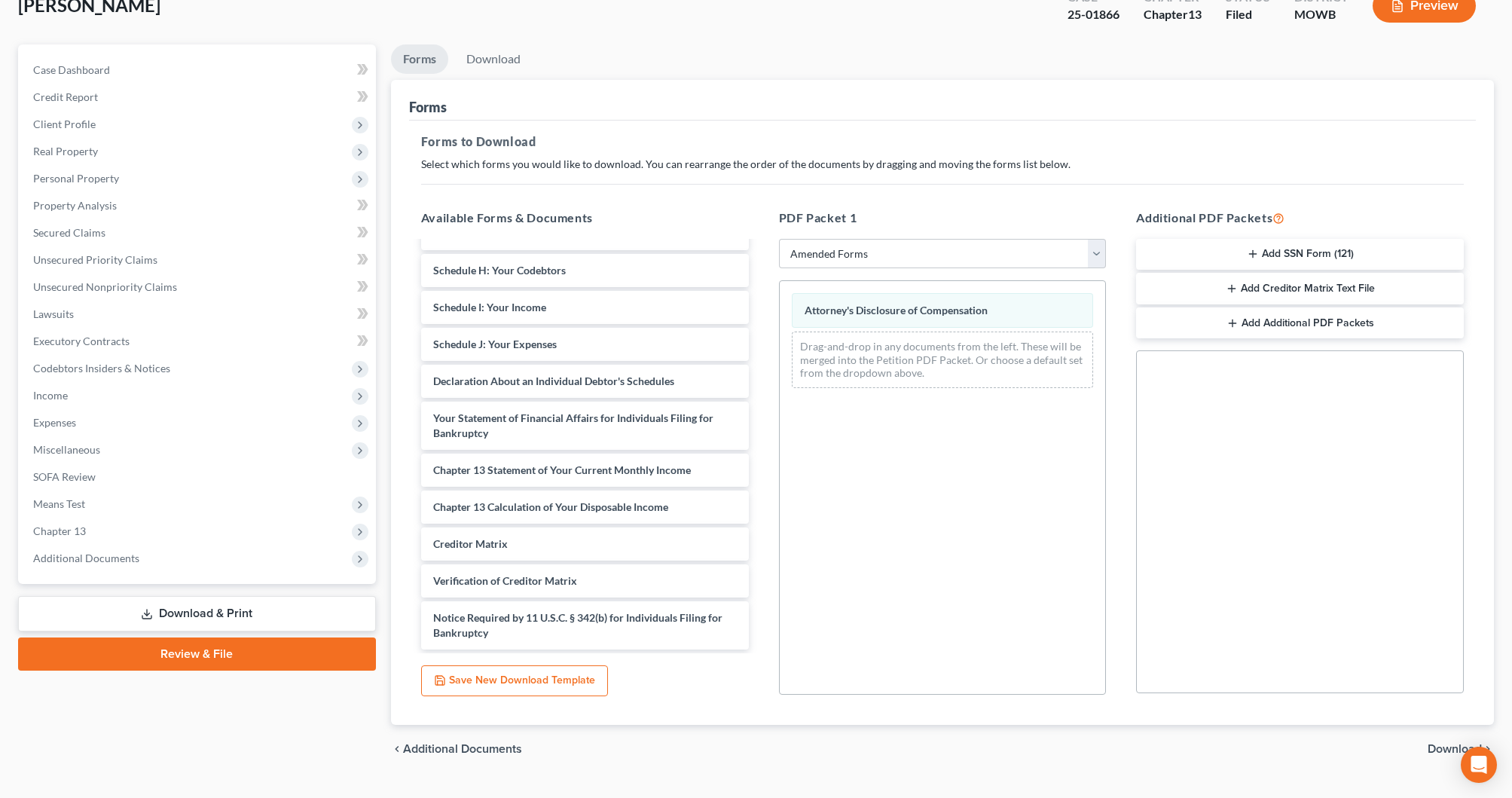
click at [1440, 743] on span "Download" at bounding box center [1454, 748] width 54 height 12
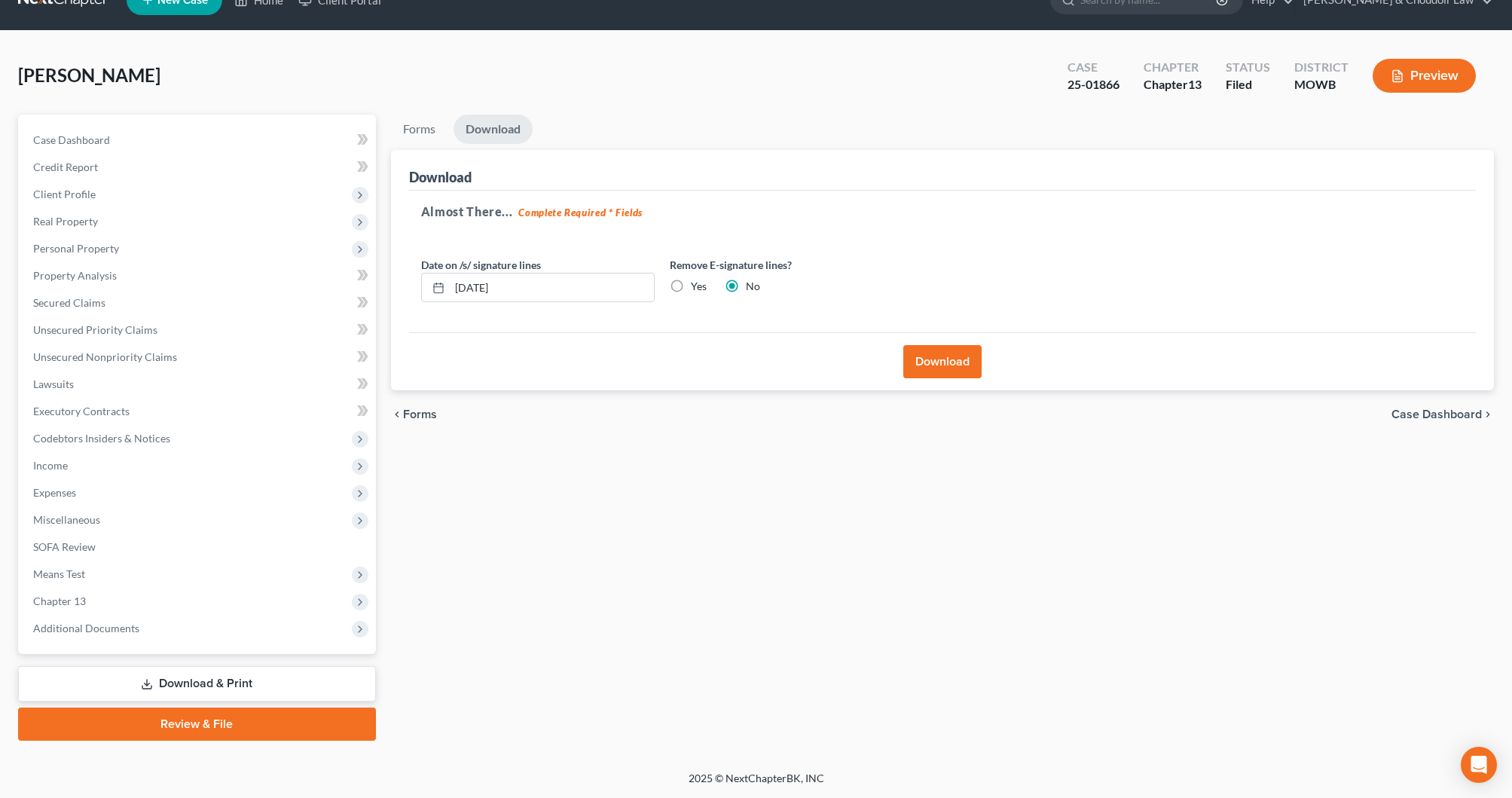
scroll to position [30, 0]
click at [955, 354] on button "Download" at bounding box center [942, 361] width 78 height 33
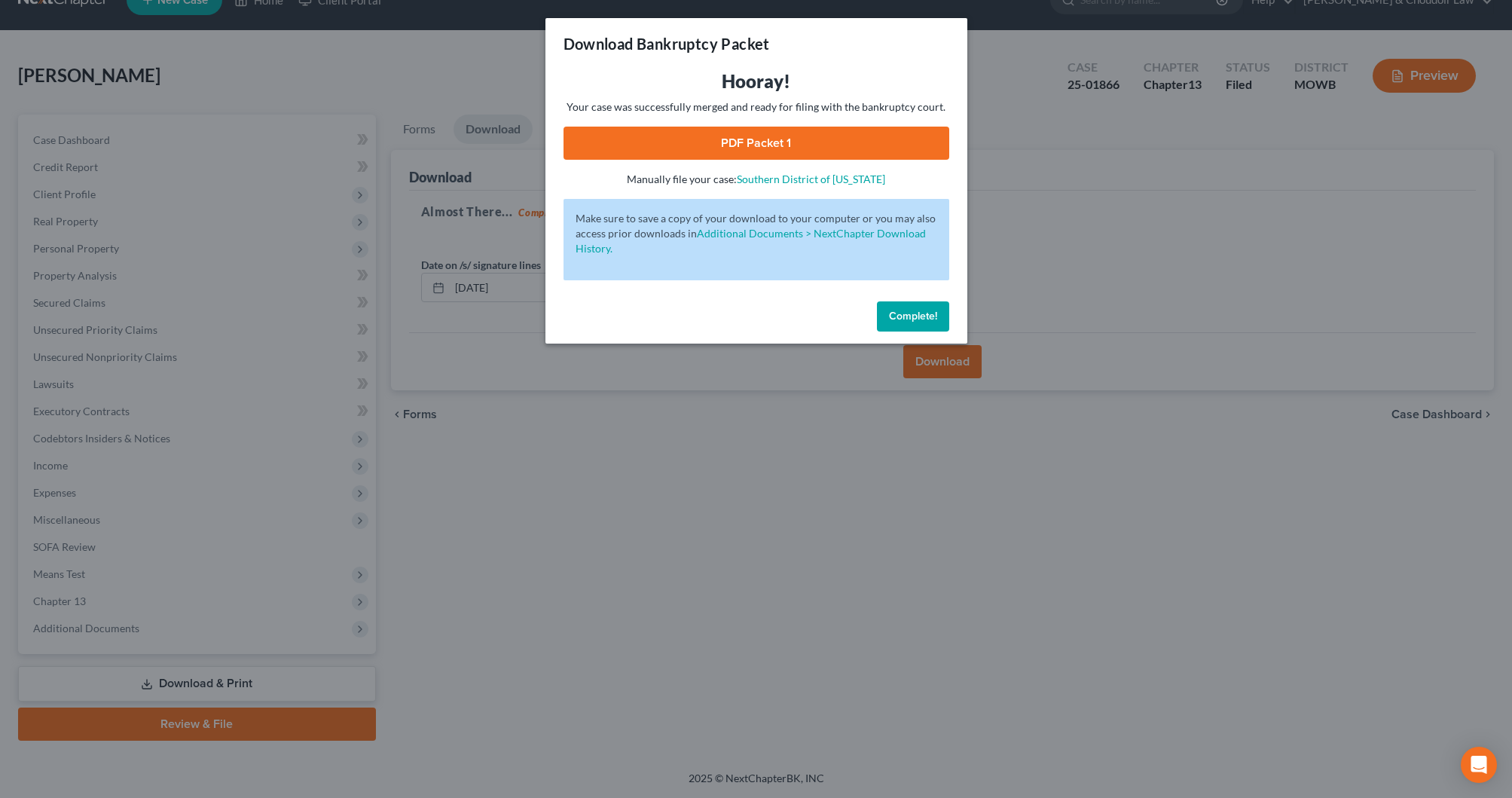
click at [765, 140] on link "PDF Packet 1" at bounding box center [756, 143] width 386 height 33
